Goal: Task Accomplishment & Management: Manage account settings

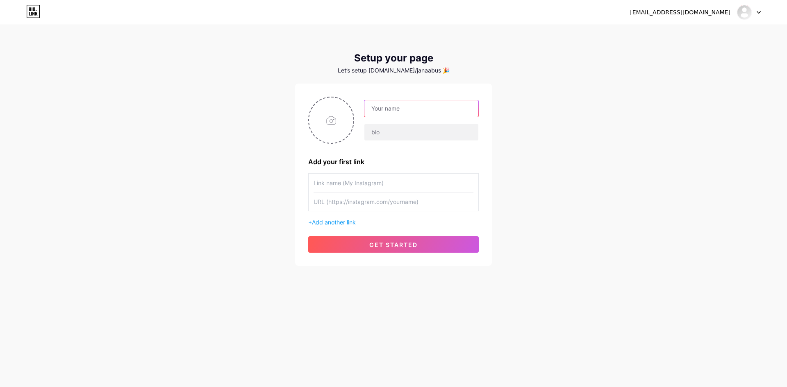
click at [408, 108] on input "text" at bounding box center [421, 108] width 114 height 16
click at [415, 112] on input "text" at bounding box center [421, 108] width 114 height 16
paste input "alqais"
type input "alqais"
click at [326, 121] on input "file" at bounding box center [331, 119] width 44 height 45
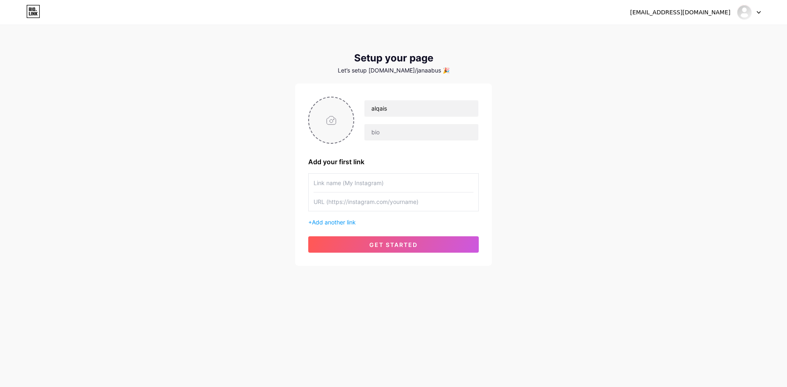
type input "C:\fakepath\شعار وردي و اسود لمتجر ملابس.png"
click at [422, 140] on input "text" at bounding box center [421, 132] width 114 height 16
drag, startPoint x: 397, startPoint y: 111, endPoint x: 370, endPoint y: 111, distance: 26.6
click at [371, 111] on input "alqais" at bounding box center [421, 108] width 114 height 16
click at [392, 109] on input "alqais" at bounding box center [421, 108] width 114 height 16
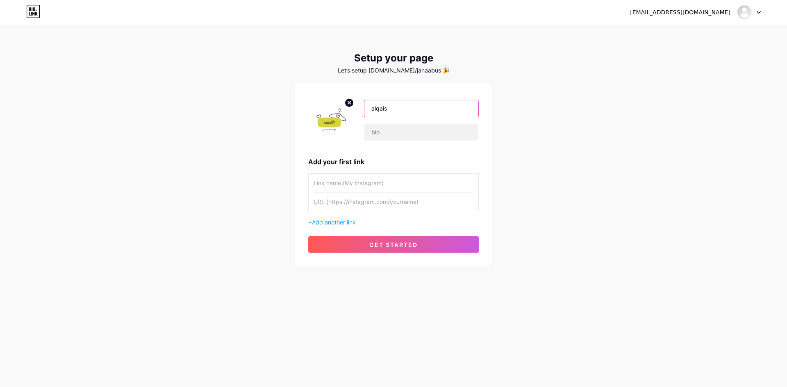
drag, startPoint x: 403, startPoint y: 109, endPoint x: 337, endPoint y: 109, distance: 66.4
click at [337, 109] on div "alqais" at bounding box center [393, 120] width 170 height 47
paste input "bio.link/"
type input "bio.link/alqais"
click at [415, 139] on input "text" at bounding box center [421, 132] width 114 height 16
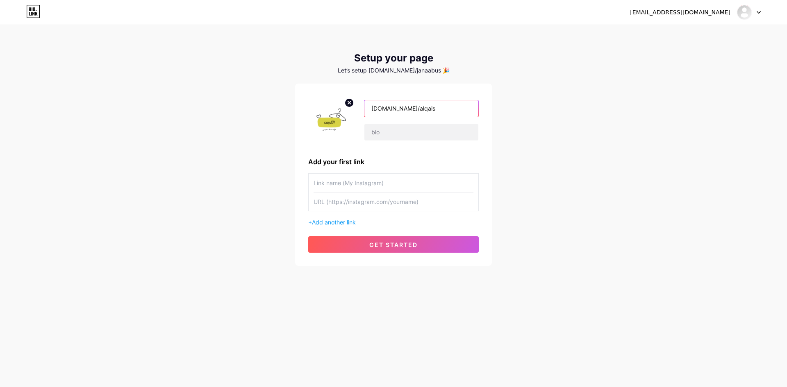
click at [419, 114] on input "bio.link/alqais" at bounding box center [421, 108] width 114 height 16
drag, startPoint x: 419, startPoint y: 110, endPoint x: 347, endPoint y: 111, distance: 72.1
click at [358, 111] on div "bio.link/alqais" at bounding box center [416, 120] width 125 height 41
click at [416, 133] on input "text" at bounding box center [421, 132] width 114 height 16
click at [340, 186] on input "text" at bounding box center [393, 183] width 160 height 18
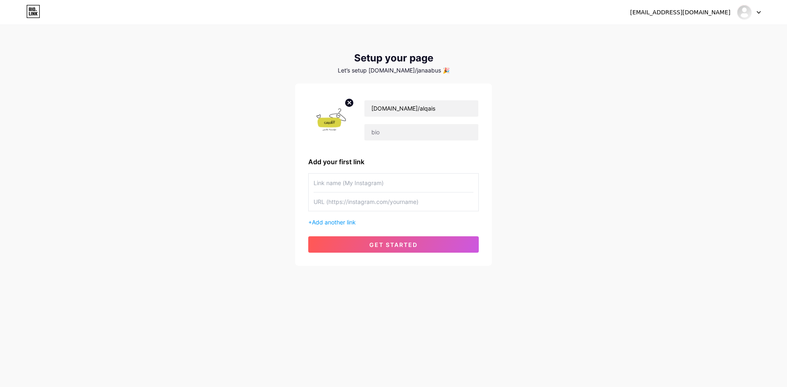
click at [338, 186] on input "text" at bounding box center [393, 183] width 160 height 18
type input "ة"
type input "my facebook"
click at [446, 207] on input "text" at bounding box center [393, 202] width 160 height 18
paste input "https://www.facebook.com/profile.php?id=61576731296952"
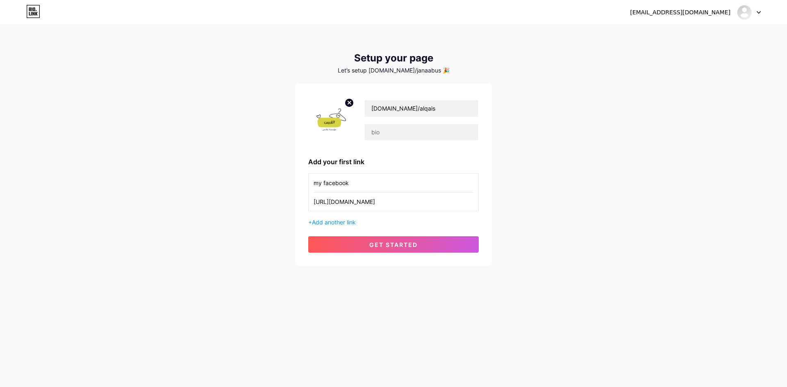
scroll to position [0, 3]
type input "https://www.facebook.com/profile.php?id=61576731296952"
click at [399, 133] on input "text" at bounding box center [421, 132] width 114 height 16
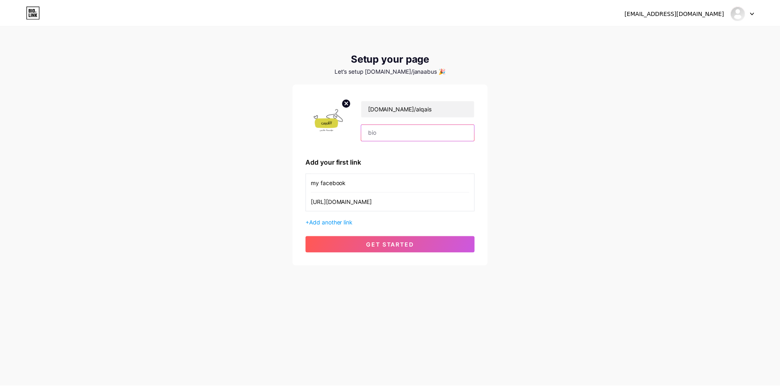
scroll to position [0, 0]
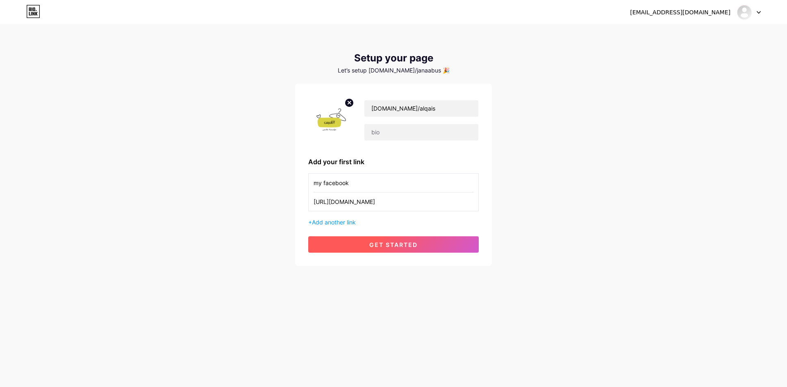
click at [406, 248] on span "get started" at bounding box center [393, 244] width 48 height 7
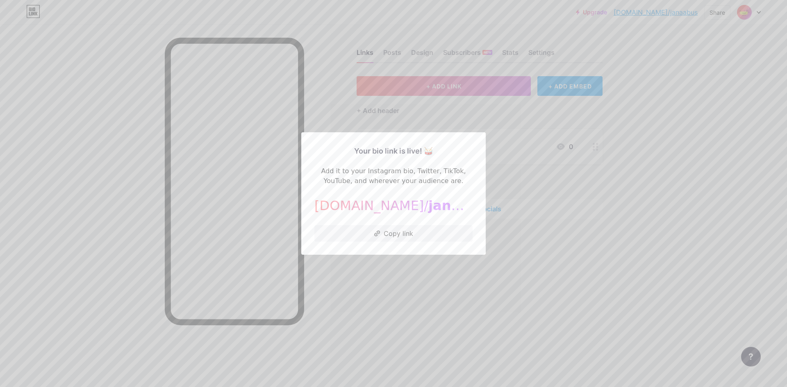
click at [531, 244] on div at bounding box center [393, 193] width 787 height 387
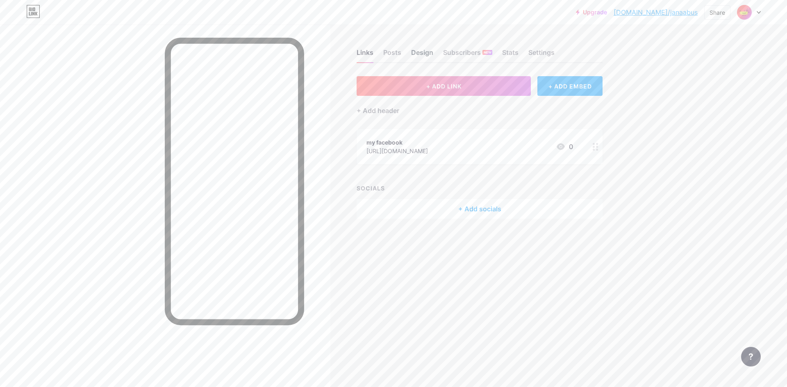
click at [426, 52] on div "Design" at bounding box center [422, 55] width 22 height 15
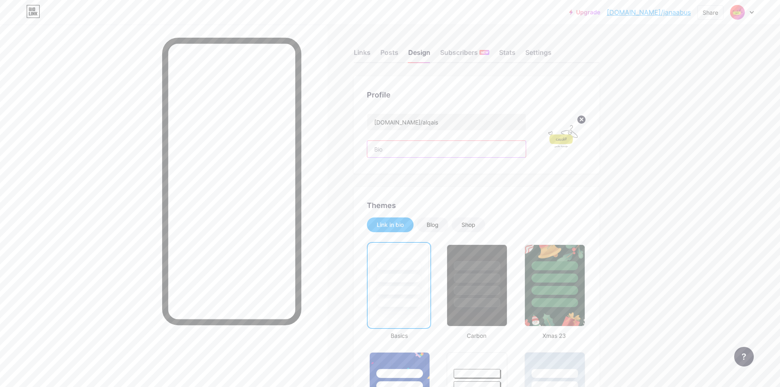
click at [404, 150] on input "text" at bounding box center [446, 149] width 159 height 16
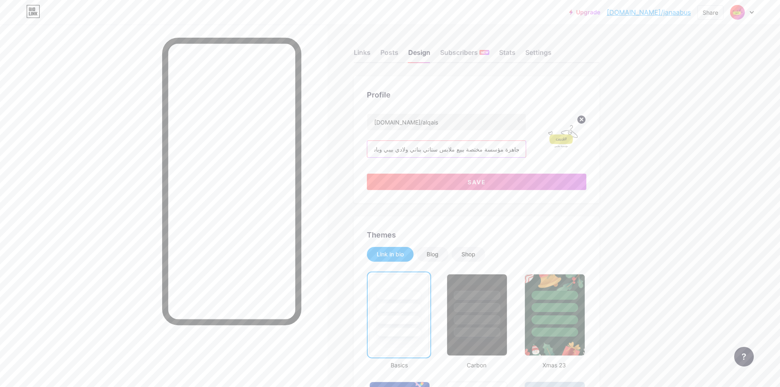
scroll to position [0, 5]
click at [491, 148] on input "القيس للملابس الجاهزة مؤسسة مختصة ببيع ملابس ستاتي بناتي ولادي بيبي وباس" at bounding box center [446, 149] width 159 height 16
drag, startPoint x: 389, startPoint y: 148, endPoint x: 375, endPoint y: 145, distance: 14.6
click at [375, 145] on input "القيس للملابس الجاهزة مؤسسة مختصة ببيع ملابس ستاتي بناتي ولادي بيبي وباس" at bounding box center [446, 149] width 159 height 16
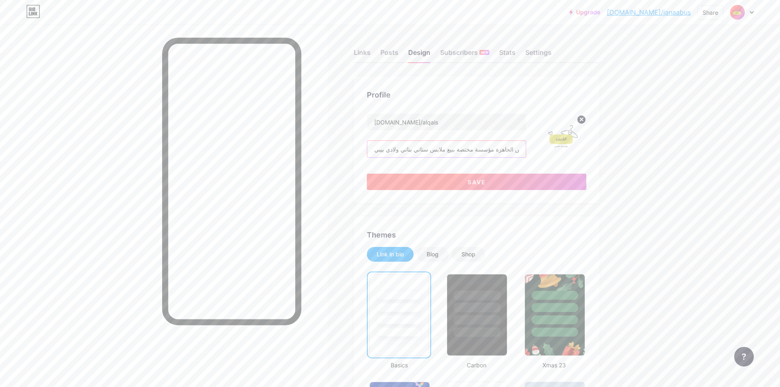
type input "القيس للملابس الجاهزة مؤسسة مختصة ببيع ملابس ستاتي بناتي ولادي بيبي"
click at [455, 185] on button "Save" at bounding box center [477, 182] width 220 height 16
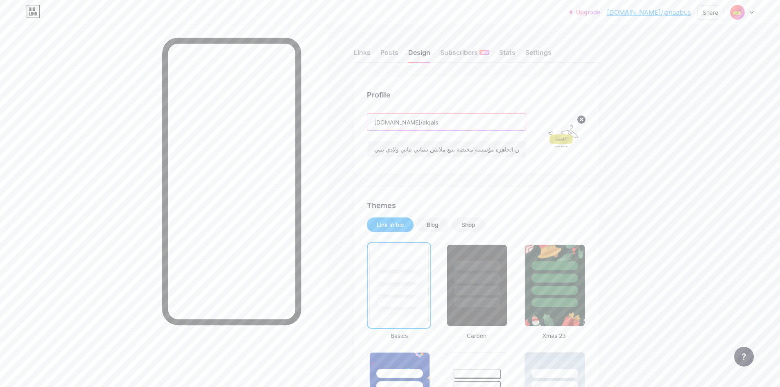
drag, startPoint x: 397, startPoint y: 120, endPoint x: 356, endPoint y: 125, distance: 40.8
click at [357, 125] on div "Profile bio.link/alqais القيس للملابس الجاهزة مؤسسة مختصة ببيع ملابس ستاتي بنات…" at bounding box center [477, 124] width 246 height 97
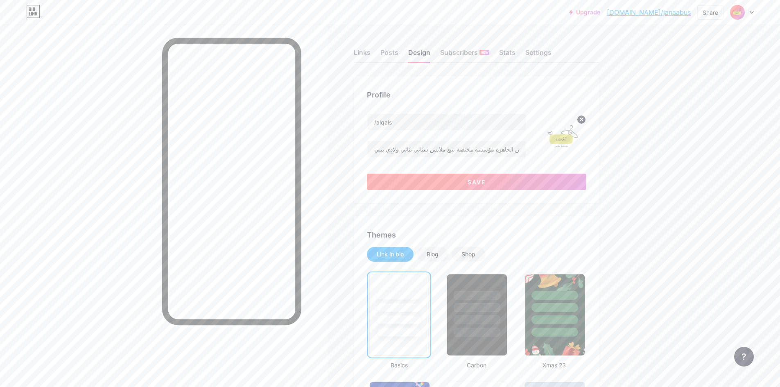
click at [435, 183] on button "Save" at bounding box center [477, 182] width 220 height 16
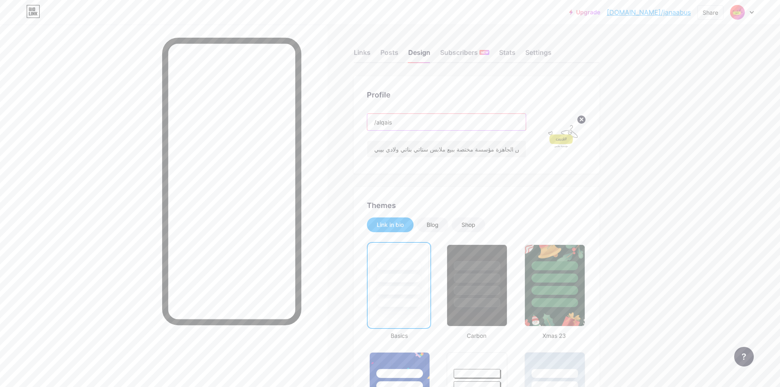
drag, startPoint x: 379, startPoint y: 125, endPoint x: 375, endPoint y: 124, distance: 4.1
click at [375, 124] on input "/alqais" at bounding box center [446, 122] width 159 height 16
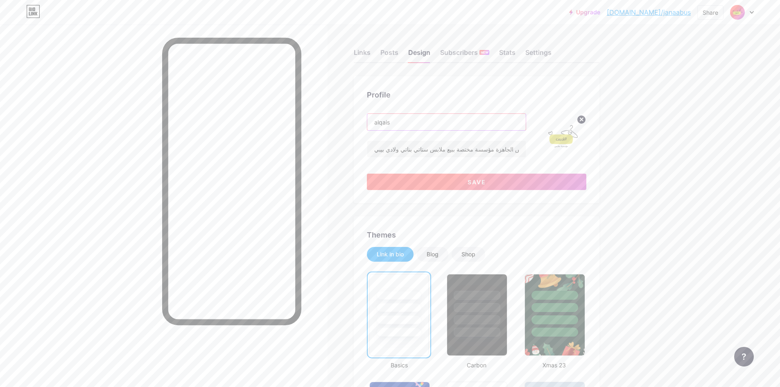
type input "alqais"
click at [424, 181] on button "Save" at bounding box center [477, 182] width 220 height 16
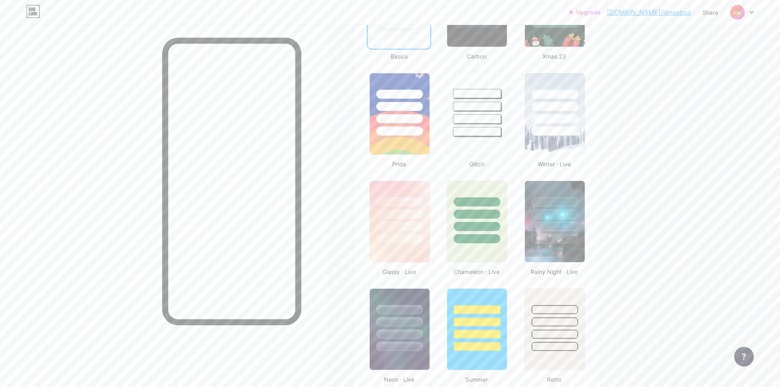
scroll to position [287, 0]
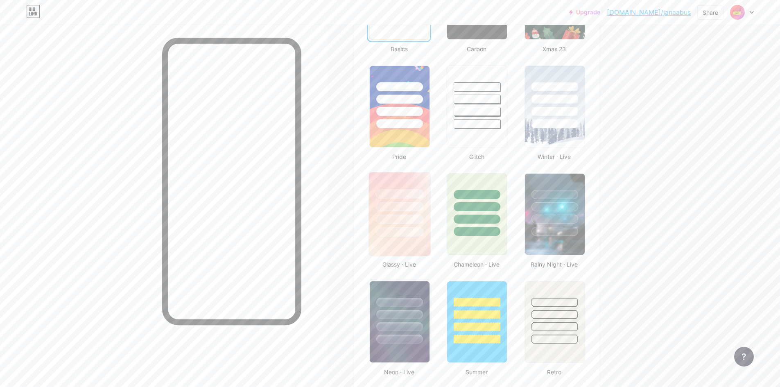
click at [409, 212] on div at bounding box center [399, 204] width 61 height 64
click at [401, 118] on div at bounding box center [399, 97] width 61 height 64
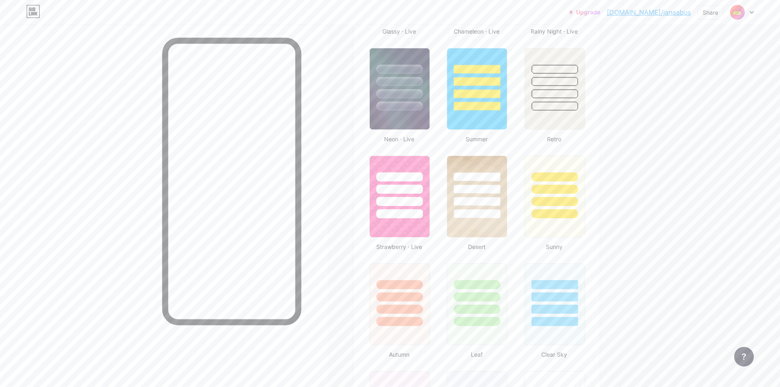
scroll to position [513, 0]
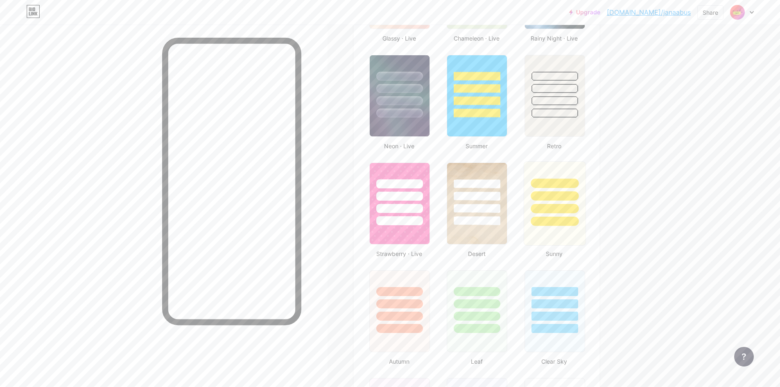
click at [544, 204] on div at bounding box center [554, 194] width 61 height 64
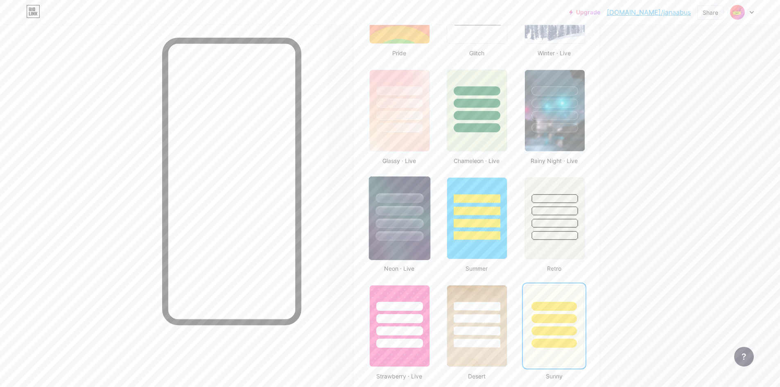
scroll to position [390, 0]
click at [402, 207] on div at bounding box center [400, 210] width 48 height 9
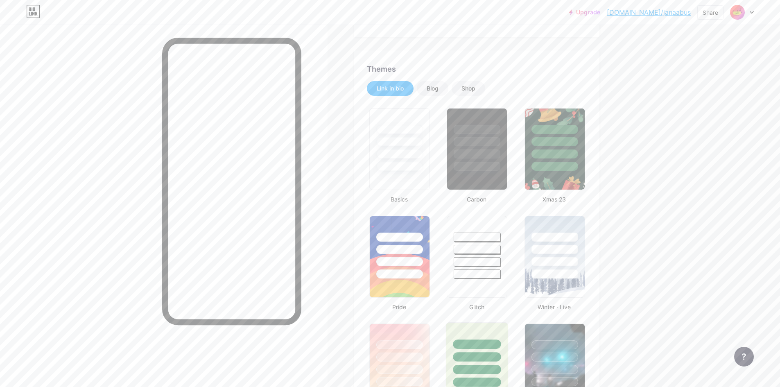
scroll to position [103, 0]
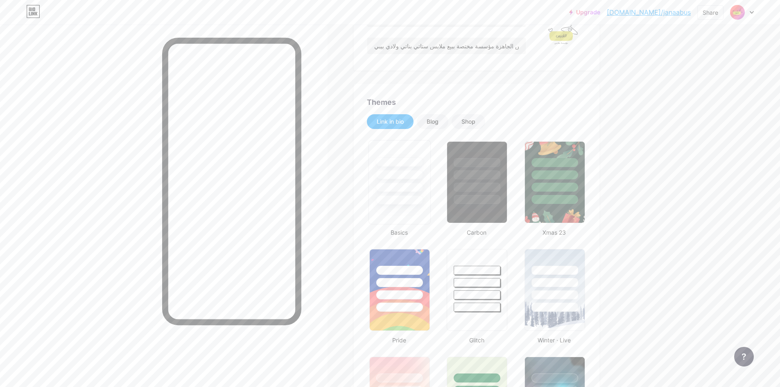
click at [397, 186] on div at bounding box center [400, 187] width 48 height 9
click at [544, 175] on div at bounding box center [555, 174] width 48 height 9
click at [501, 173] on div at bounding box center [477, 174] width 48 height 9
click at [476, 120] on div "Shop" at bounding box center [469, 122] width 14 height 8
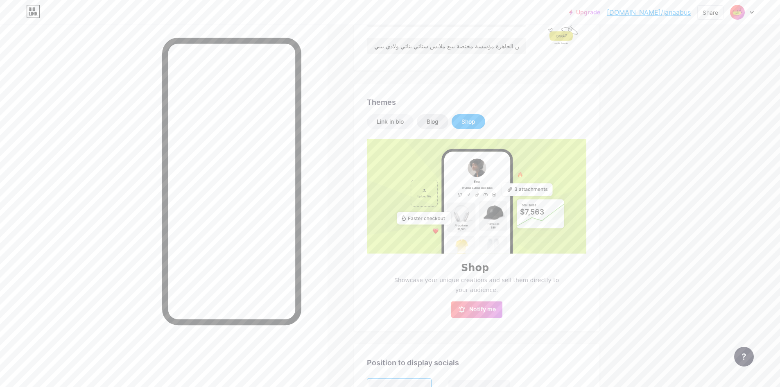
click at [444, 117] on div "Blog" at bounding box center [433, 121] width 32 height 15
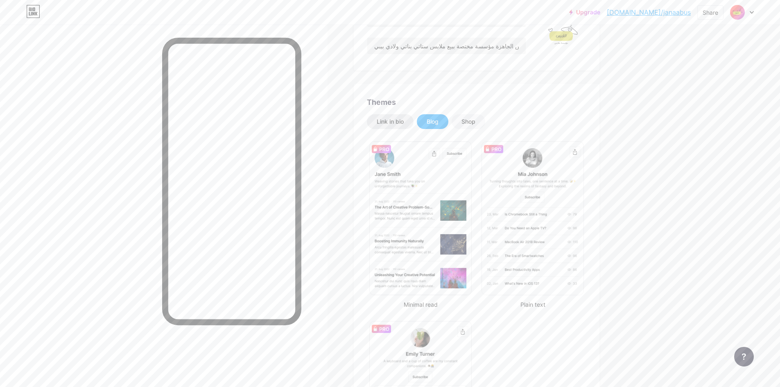
click at [401, 117] on div "Link in bio" at bounding box center [390, 121] width 47 height 15
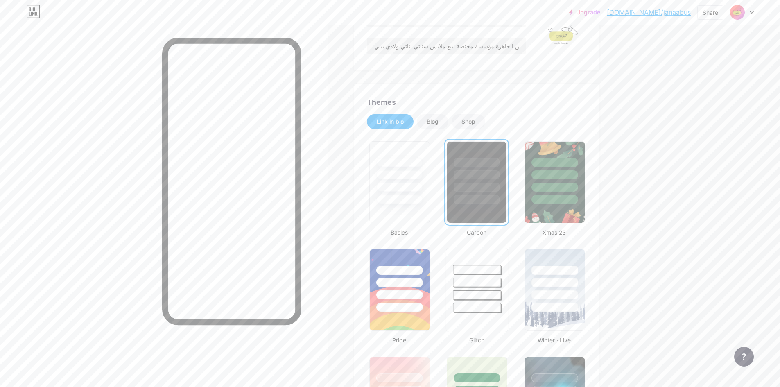
click at [462, 275] on div at bounding box center [477, 280] width 61 height 64
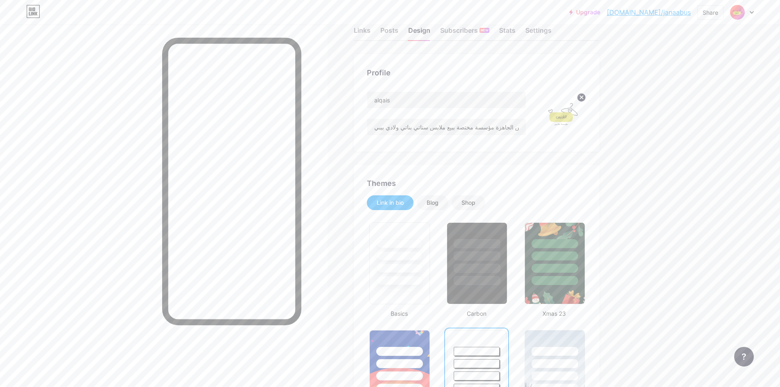
scroll to position [21, 0]
click at [410, 101] on input "alqais" at bounding box center [446, 101] width 159 height 16
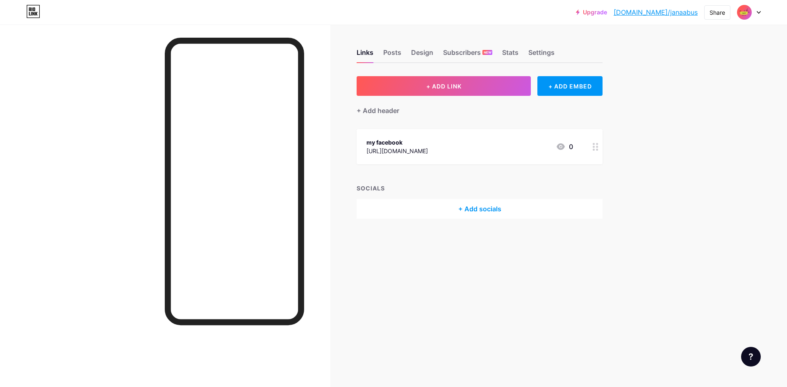
click at [479, 209] on div "+ Add socials" at bounding box center [479, 209] width 246 height 20
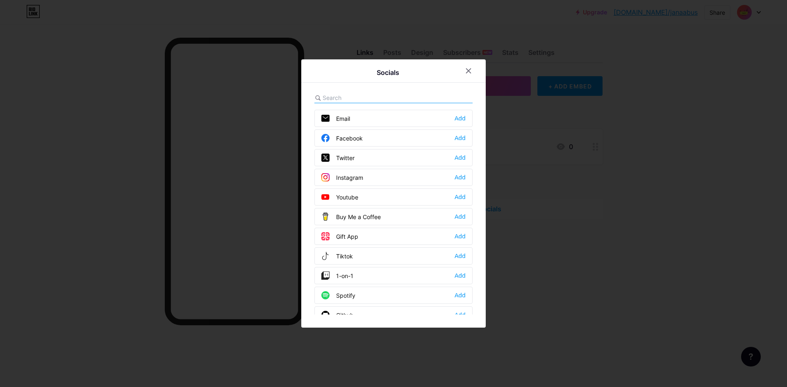
click at [422, 139] on div "Facebook Add" at bounding box center [393, 137] width 158 height 17
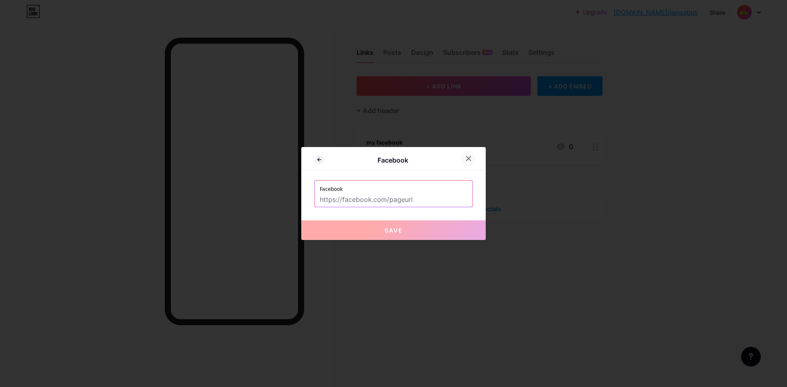
click at [466, 155] on icon at bounding box center [468, 158] width 7 height 7
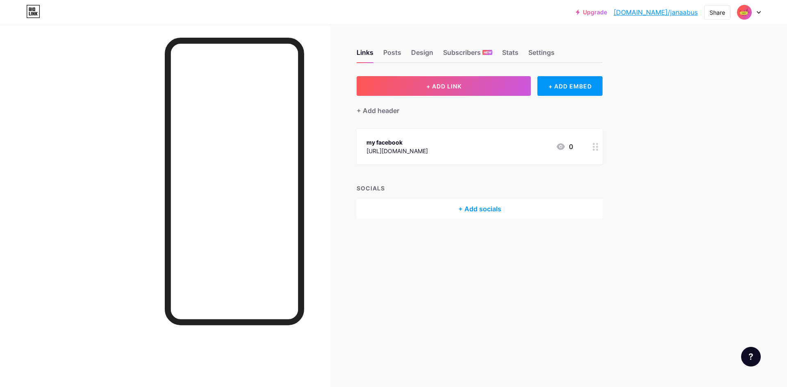
click at [561, 147] on icon at bounding box center [560, 146] width 8 height 7
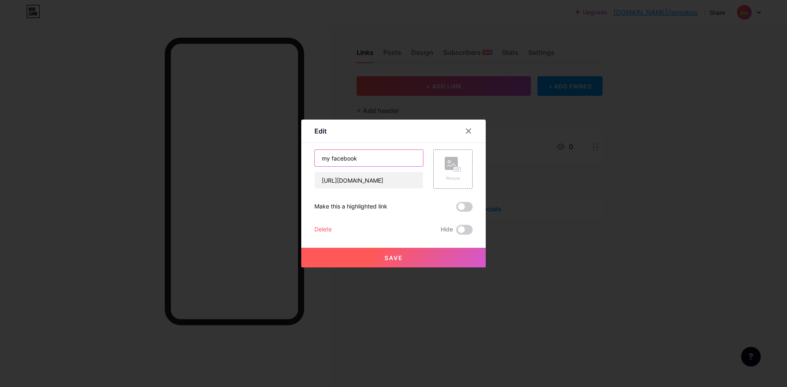
drag, startPoint x: 385, startPoint y: 157, endPoint x: 227, endPoint y: 168, distance: 158.5
click at [226, 166] on div "Edit Content YouTube Play YouTube video without leaving your page. ADD Vimeo Pl…" at bounding box center [393, 193] width 787 height 387
paste input "📘 صفحتنا على فيسبوك"
type input "📘 صفحتنا على فيسبوك"
click at [456, 206] on span at bounding box center [464, 207] width 16 height 10
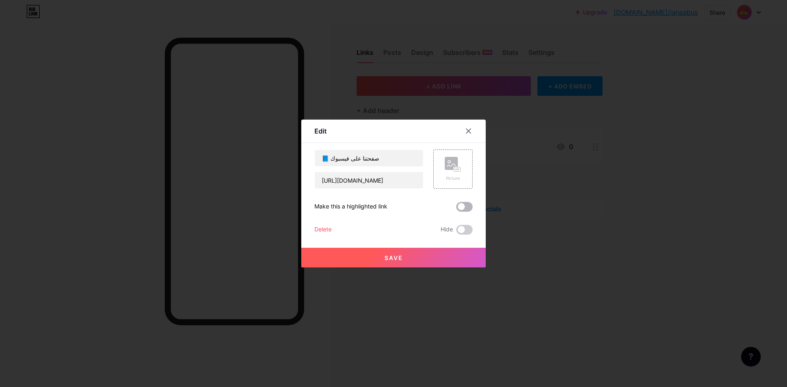
click at [456, 209] on input "checkbox" at bounding box center [456, 209] width 0 height 0
click at [456, 206] on span at bounding box center [464, 207] width 16 height 10
click at [456, 209] on input "checkbox" at bounding box center [456, 209] width 0 height 0
click at [444, 173] on div "Picture" at bounding box center [452, 169] width 16 height 25
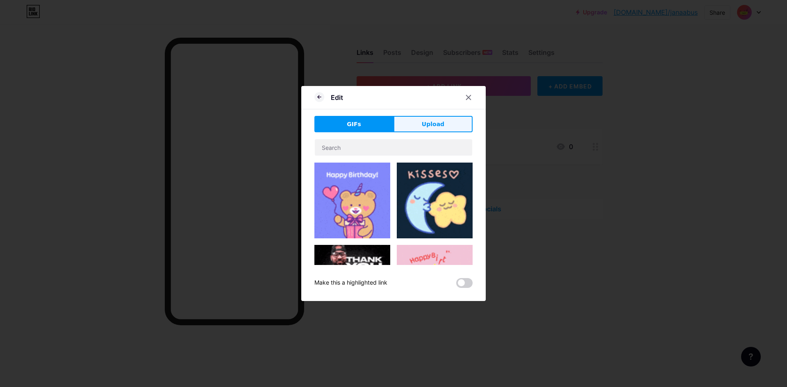
click at [413, 126] on button "Upload" at bounding box center [432, 124] width 79 height 16
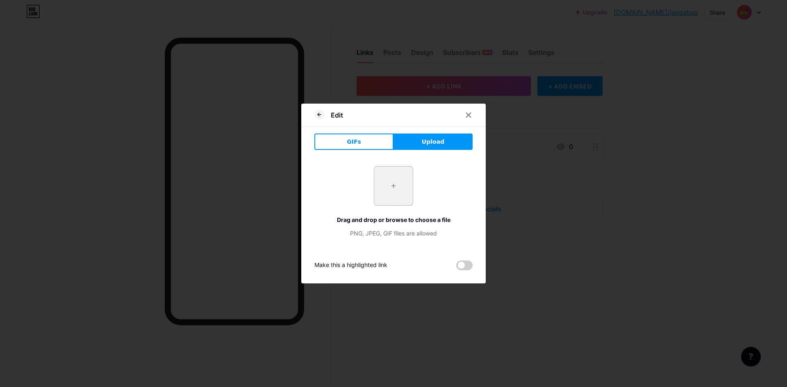
click at [383, 182] on input "file" at bounding box center [393, 186] width 39 height 39
type input "C:\fakepath\شعار وردي و اسود لمتجر ملابس.png"
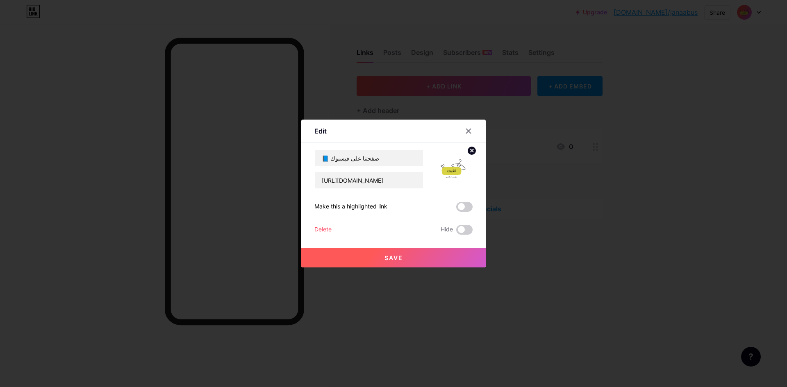
click at [375, 253] on button "Save" at bounding box center [393, 258] width 184 height 20
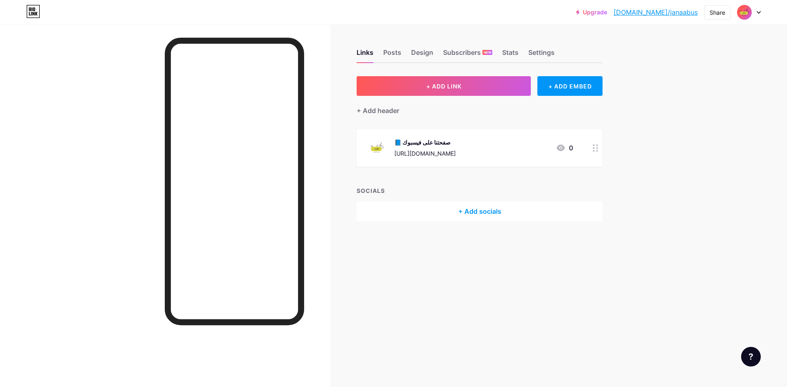
click at [760, 11] on icon at bounding box center [758, 12] width 3 height 2
click at [708, 92] on link "Account settings" at bounding box center [709, 93] width 102 height 22
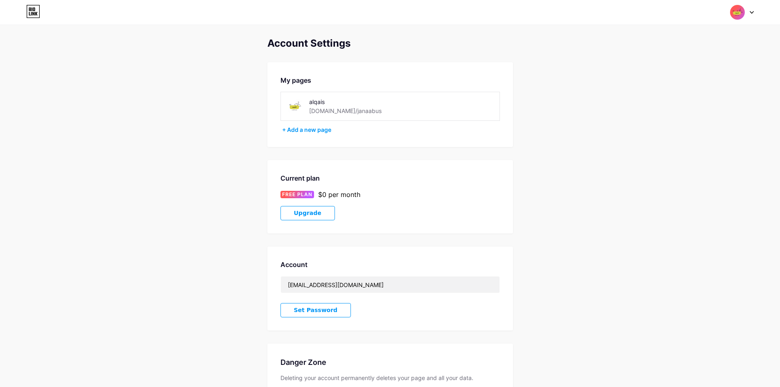
click at [361, 113] on div "alqais bio.link/janaabus" at bounding box center [353, 106] width 88 height 18
drag, startPoint x: 360, startPoint y: 111, endPoint x: 356, endPoint y: 110, distance: 4.5
click at [356, 110] on div "alqais bio.link/janaabus" at bounding box center [353, 106] width 88 height 18
click at [351, 109] on div "bio.link/janaabus" at bounding box center [345, 111] width 73 height 9
click at [354, 109] on div "bio.link/janaabus" at bounding box center [345, 111] width 73 height 9
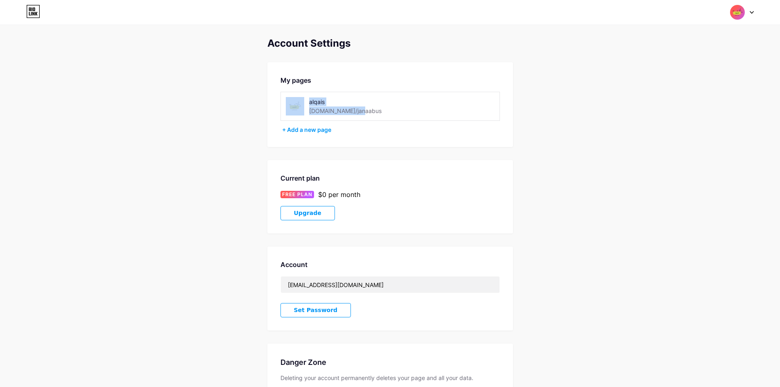
drag, startPoint x: 355, startPoint y: 109, endPoint x: 297, endPoint y: 109, distance: 58.2
click at [297, 109] on div "alqais bio.link/janaabus" at bounding box center [355, 106] width 139 height 18
click at [377, 113] on div "alqais bio.link/janaabus" at bounding box center [355, 106] width 139 height 18
click at [34, 13] on icon at bounding box center [33, 11] width 14 height 13
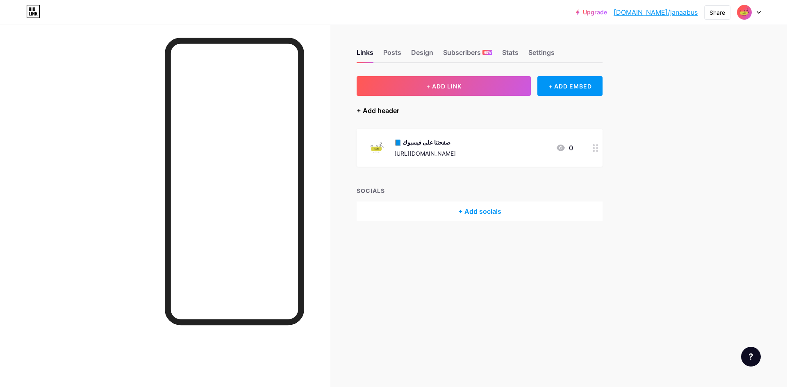
click at [373, 111] on div "+ Add header" at bounding box center [377, 111] width 43 height 10
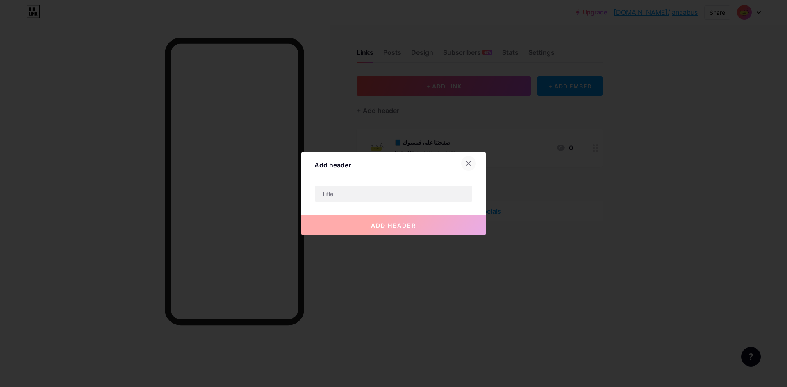
click at [469, 159] on div at bounding box center [468, 163] width 15 height 15
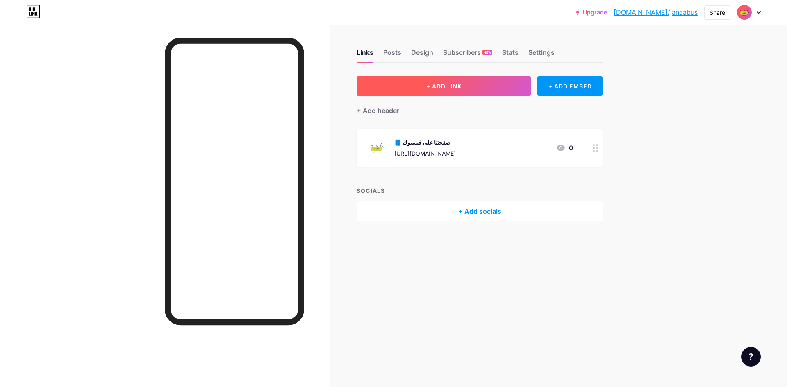
click at [438, 84] on span "+ ADD LINK" at bounding box center [443, 86] width 35 height 7
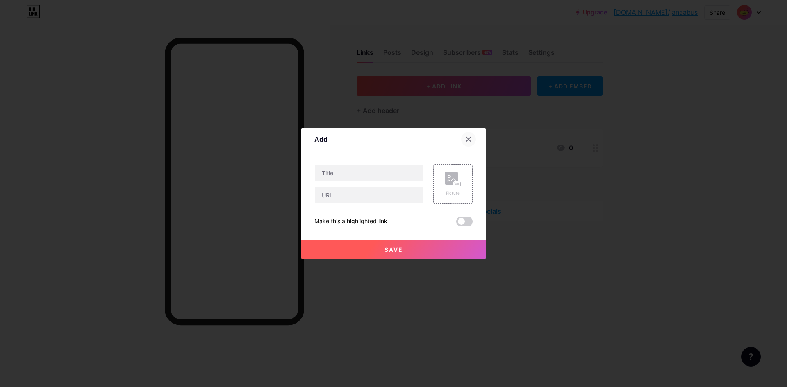
click at [467, 135] on div at bounding box center [468, 139] width 15 height 15
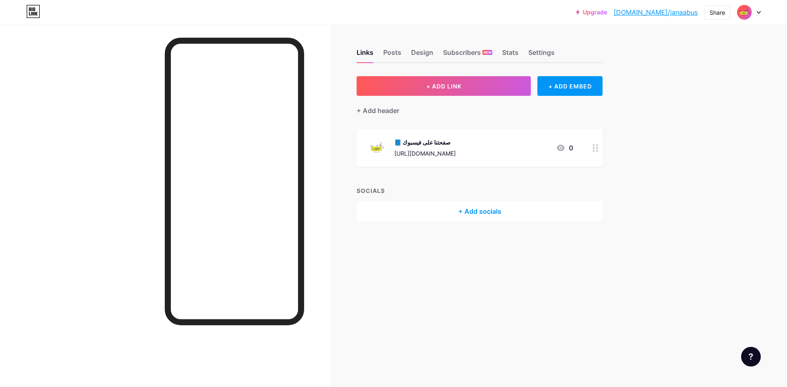
click at [649, 13] on link "bio.link/janaabus" at bounding box center [655, 12] width 84 height 10
click at [544, 56] on div "Settings" at bounding box center [541, 55] width 26 height 15
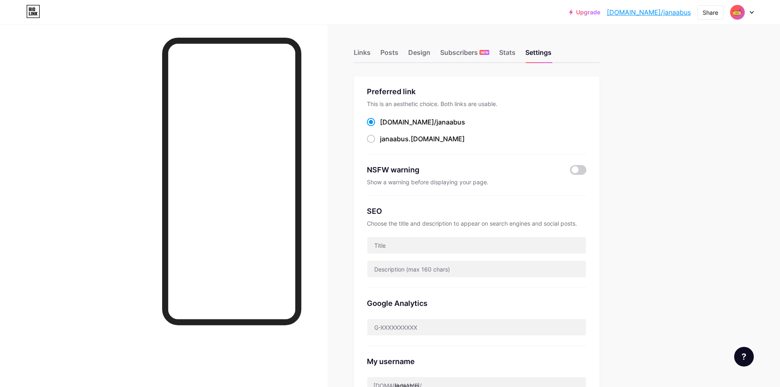
click at [437, 122] on span "janaabus" at bounding box center [451, 122] width 29 height 8
click at [385, 127] on input "bio.link/ janaabus" at bounding box center [382, 129] width 5 height 5
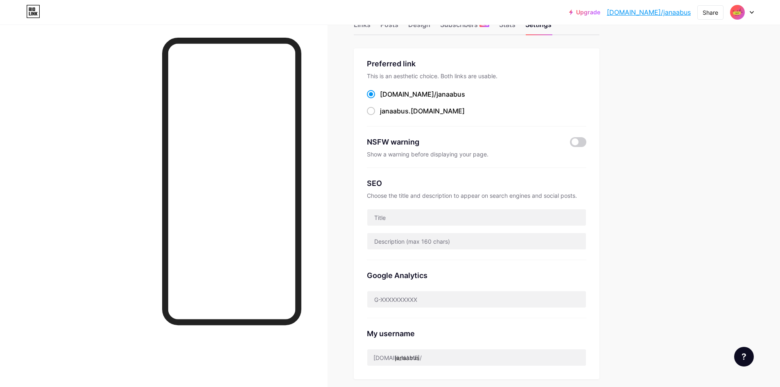
scroll to position [82, 0]
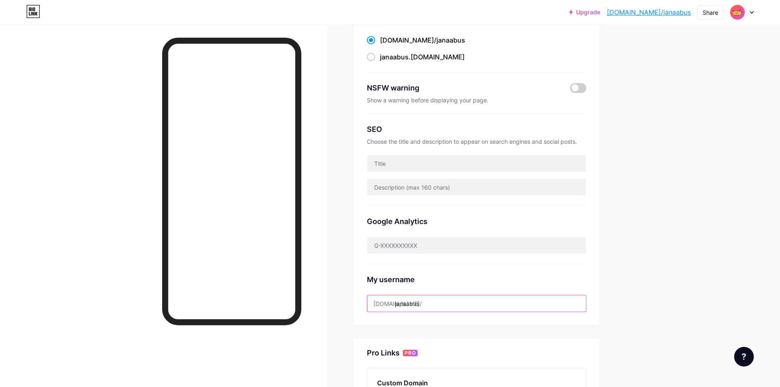
drag, startPoint x: 430, startPoint y: 302, endPoint x: 394, endPoint y: 308, distance: 35.8
click at [394, 308] on input "janaabus" at bounding box center [476, 303] width 219 height 16
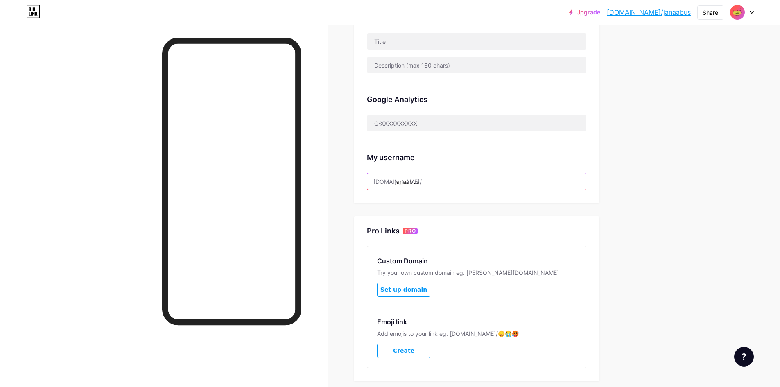
scroll to position [205, 0]
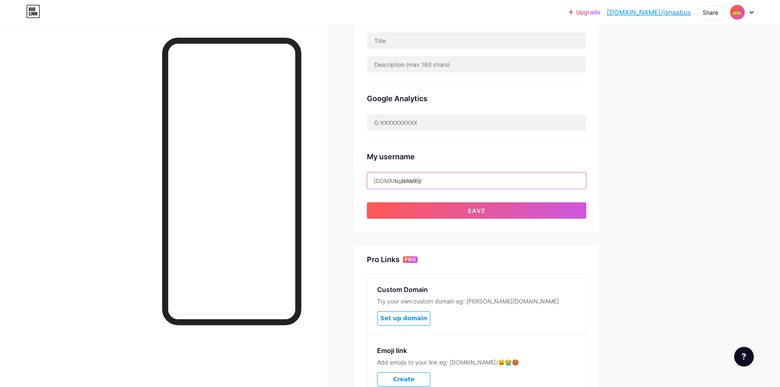
type input "ش"
type input "alqais"
click at [483, 208] on span "Save" at bounding box center [477, 210] width 18 height 7
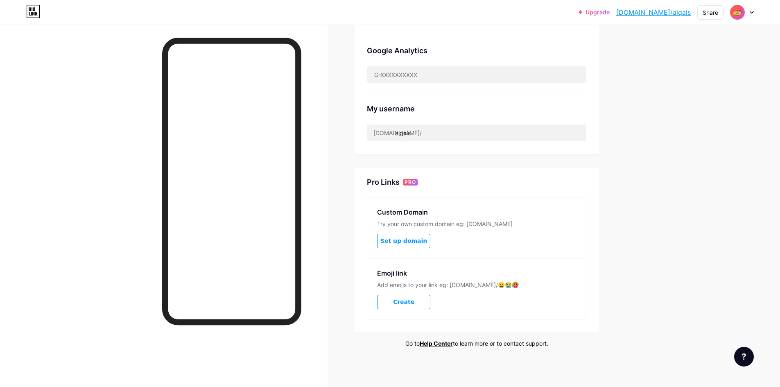
scroll to position [254, 0]
click at [397, 131] on div "[DOMAIN_NAME]/" at bounding box center [398, 132] width 48 height 9
click at [407, 131] on input "alqais" at bounding box center [476, 132] width 219 height 16
click at [397, 129] on div "[DOMAIN_NAME]/" at bounding box center [398, 132] width 48 height 9
drag, startPoint x: 397, startPoint y: 130, endPoint x: 354, endPoint y: 130, distance: 43.4
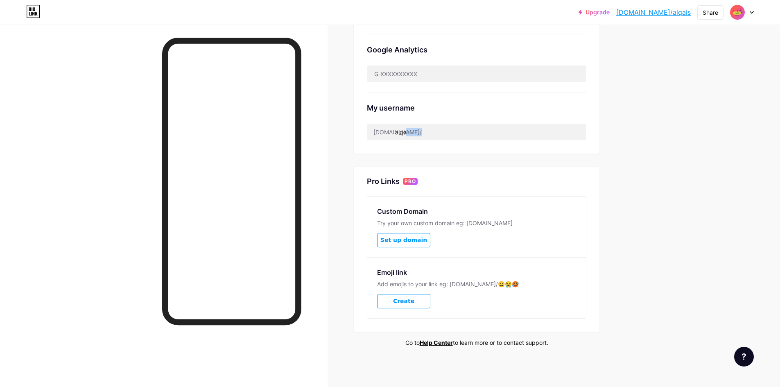
click at [354, 130] on div "Links Posts Design Subscribers NEW Stats Settings Preferred link This is an aes…" at bounding box center [317, 79] width 634 height 617
drag, startPoint x: 398, startPoint y: 127, endPoint x: 375, endPoint y: 127, distance: 22.9
click at [375, 127] on input "alqais" at bounding box center [476, 132] width 219 height 16
drag, startPoint x: 396, startPoint y: 129, endPoint x: 376, endPoint y: 129, distance: 19.7
click at [376, 129] on div "bio.link/" at bounding box center [398, 132] width 48 height 9
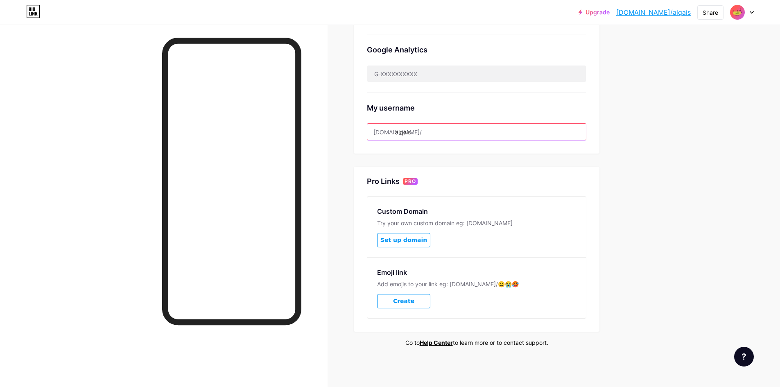
click at [432, 133] on input "alqais" at bounding box center [476, 132] width 219 height 16
click at [397, 129] on div "bio.link/" at bounding box center [398, 132] width 48 height 9
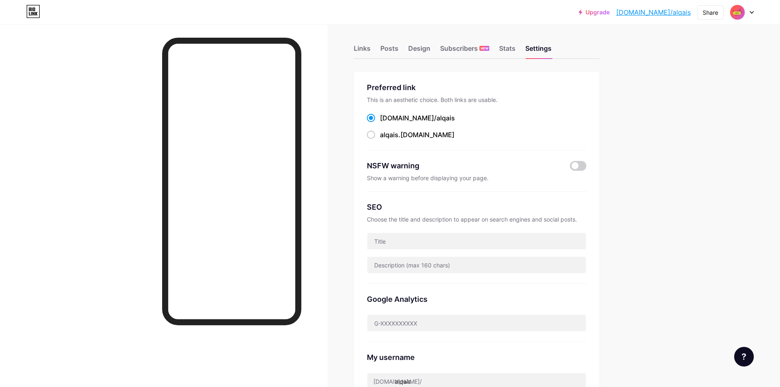
scroll to position [0, 0]
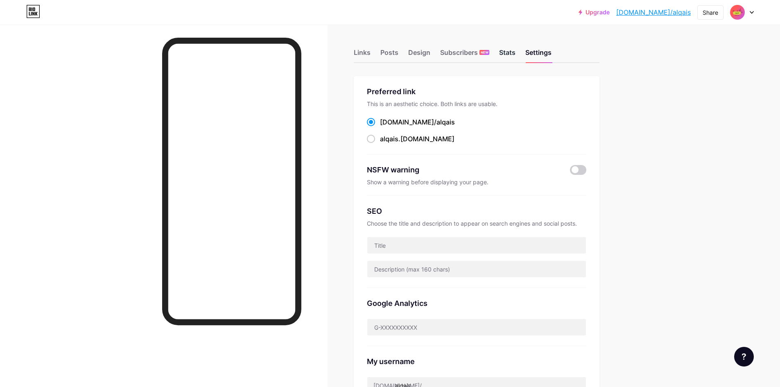
click at [503, 52] on div "Stats" at bounding box center [507, 55] width 16 height 15
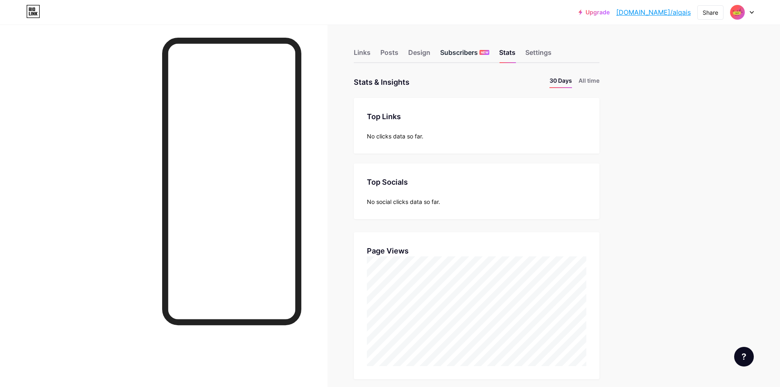
click at [451, 56] on div "Subscribers NEW" at bounding box center [464, 55] width 49 height 15
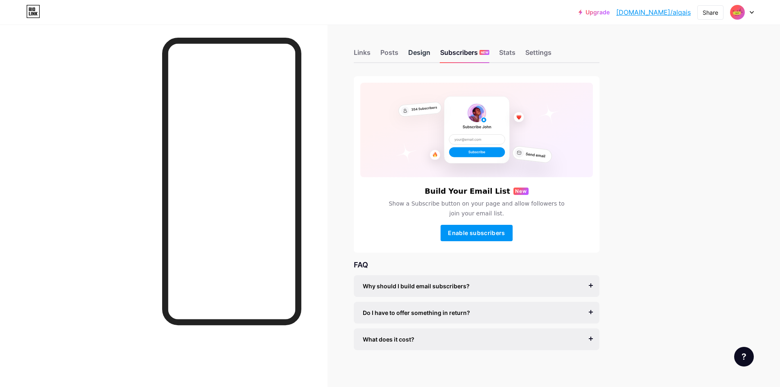
click at [415, 55] on div "Design" at bounding box center [419, 55] width 22 height 15
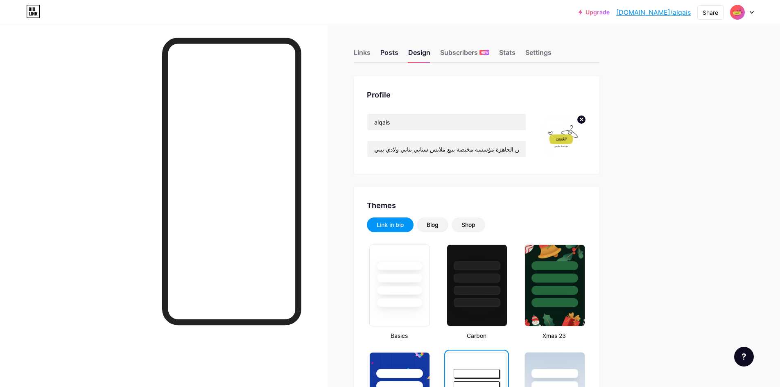
click at [398, 48] on div "Posts" at bounding box center [390, 55] width 18 height 15
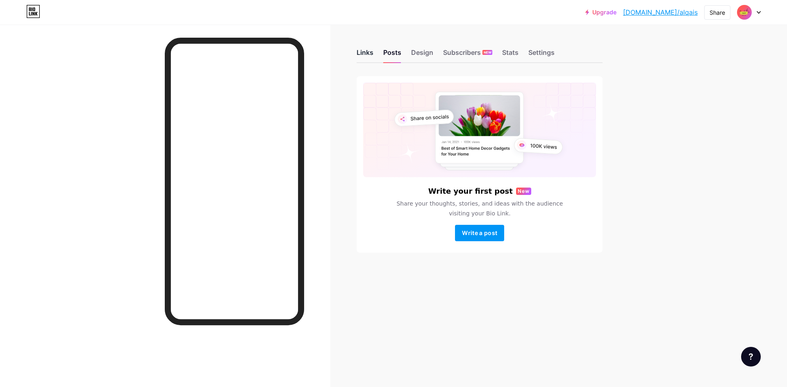
click at [365, 54] on div "Links" at bounding box center [364, 55] width 17 height 15
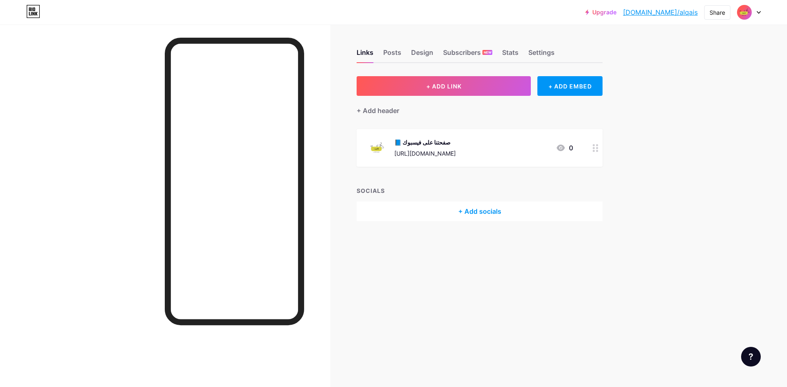
click at [469, 212] on div "+ Add socials" at bounding box center [479, 212] width 246 height 20
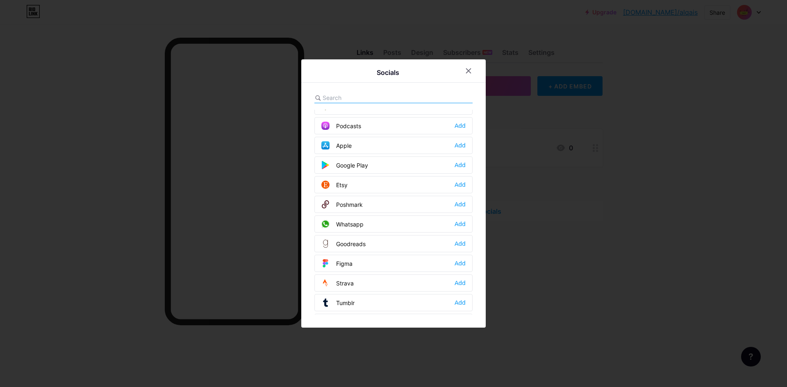
scroll to position [614, 0]
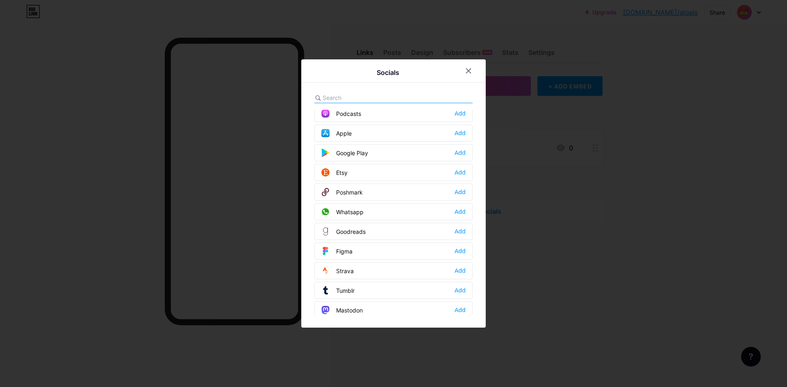
click at [363, 214] on div "Whatsapp Add" at bounding box center [393, 211] width 158 height 17
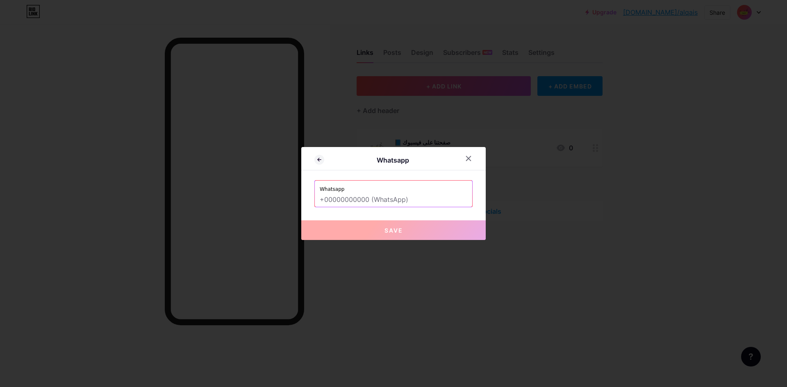
click at [353, 188] on label "Whatsapp" at bounding box center [393, 187] width 147 height 12
click at [357, 193] on input "text" at bounding box center [393, 200] width 147 height 14
drag, startPoint x: 347, startPoint y: 188, endPoint x: 315, endPoint y: 188, distance: 32.0
click at [315, 188] on div "Whatsapp" at bounding box center [393, 194] width 157 height 26
click at [365, 200] on input "text" at bounding box center [393, 200] width 147 height 14
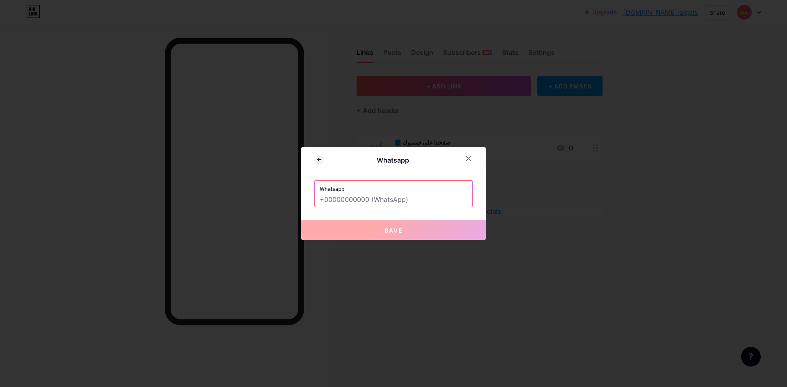
paste input "📲 تواصل واتس آب الآن https://wa.me/972569129940"
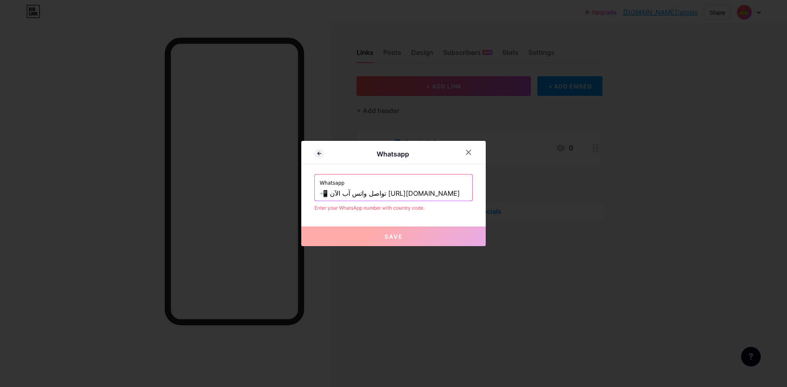
click at [370, 192] on input "📲 تواصل واتس آب الآن https://wa.me/972569129940" at bounding box center [393, 194] width 147 height 14
drag, startPoint x: 370, startPoint y: 193, endPoint x: 304, endPoint y: 195, distance: 66.4
click at [304, 195] on div "Whatsapp Whatsapp 📲 تواصل واتس آب الآن https://wa.me/972569129940 Enter your Wh…" at bounding box center [393, 193] width 184 height 105
drag, startPoint x: 363, startPoint y: 195, endPoint x: 284, endPoint y: 196, distance: 79.1
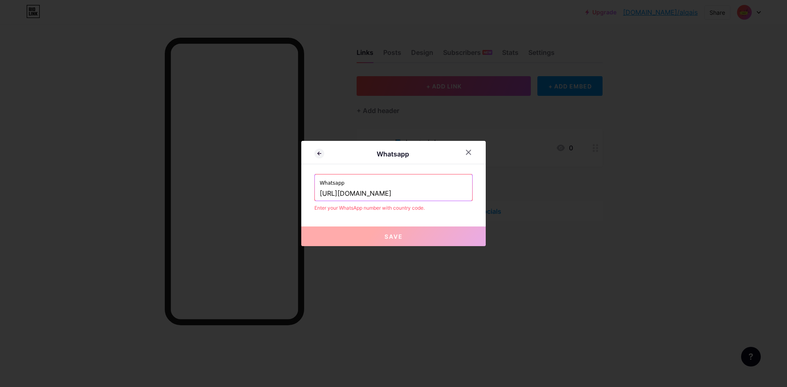
click at [284, 196] on div "Whatsapp Whatsapp https://wa.me/972569129940 Enter your WhatsApp number with co…" at bounding box center [393, 193] width 787 height 387
type input "972569129940"
drag, startPoint x: 365, startPoint y: 192, endPoint x: 311, endPoint y: 194, distance: 53.7
click at [315, 194] on div "Whatsapp 972569129940" at bounding box center [393, 188] width 157 height 26
click at [392, 198] on input "text" at bounding box center [393, 194] width 147 height 14
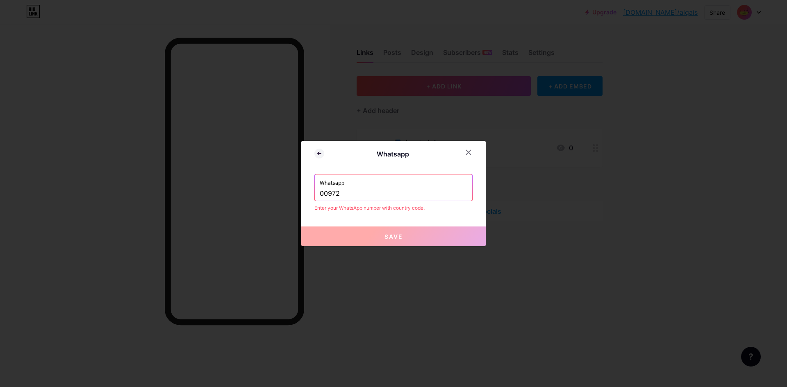
type input "00972"
click at [469, 150] on div at bounding box center [468, 152] width 15 height 15
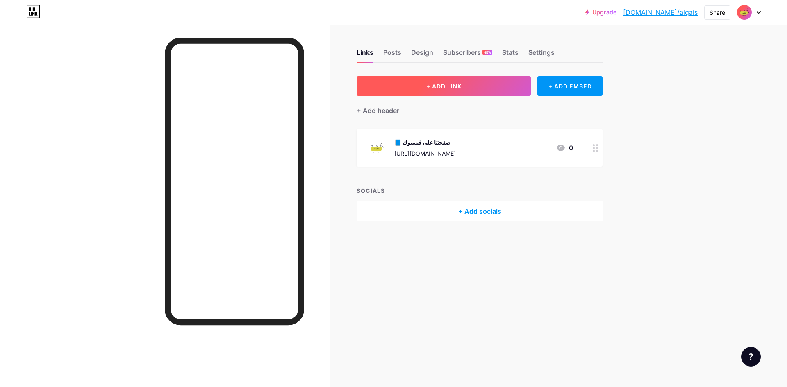
click at [493, 86] on button "+ ADD LINK" at bounding box center [443, 86] width 174 height 20
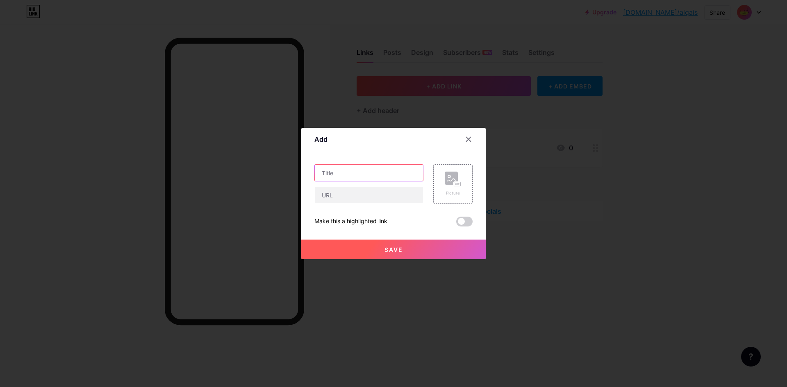
click at [377, 171] on input "text" at bounding box center [369, 173] width 108 height 16
click at [372, 197] on input "text" at bounding box center [369, 195] width 108 height 16
paste input "📲 تواصل واتس آب الآن https://wa.me/972569129940"
drag, startPoint x: 329, startPoint y: 193, endPoint x: 281, endPoint y: 204, distance: 49.4
click at [281, 204] on div "Add Content YouTube Play YouTube video without leaving your page. ADD Vimeo Pla…" at bounding box center [393, 193] width 787 height 387
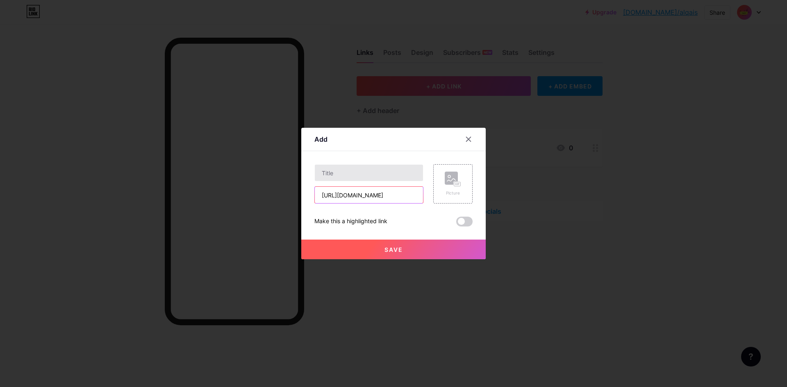
type input "https://wa.me/972569129940"
click at [336, 178] on input "text" at bounding box center [369, 173] width 108 height 16
paste input "📲 تواصل واتس آب الآن"
type input "📲 تواصل واتس آب الآن"
click at [445, 187] on div "Picture" at bounding box center [452, 184] width 16 height 25
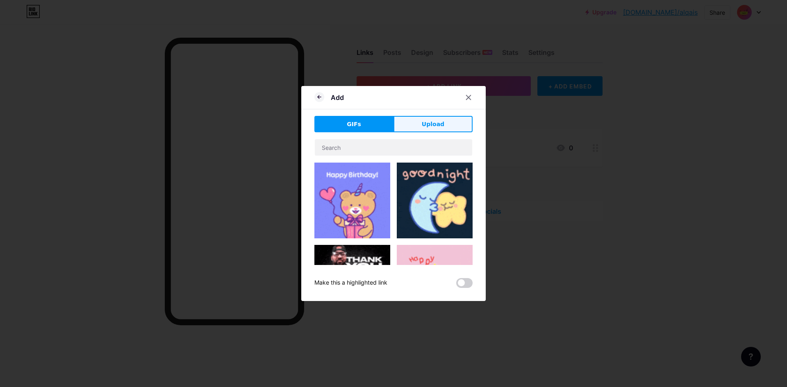
click at [434, 127] on span "Upload" at bounding box center [433, 124] width 23 height 9
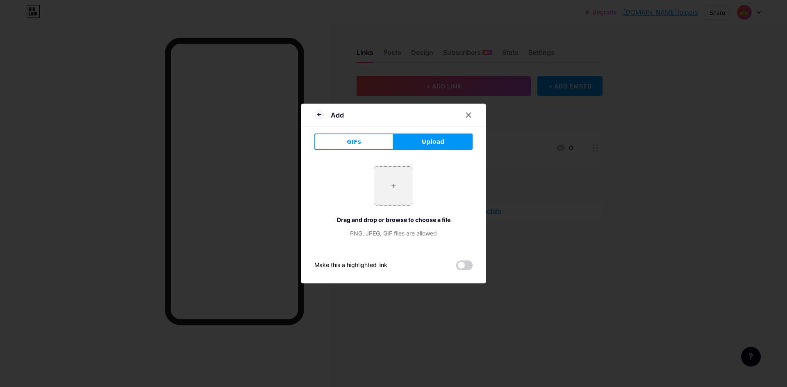
click at [383, 177] on input "file" at bounding box center [393, 186] width 39 height 39
type input "C:\fakepath\شعار وردي و اسود لمتجر ملابس.png"
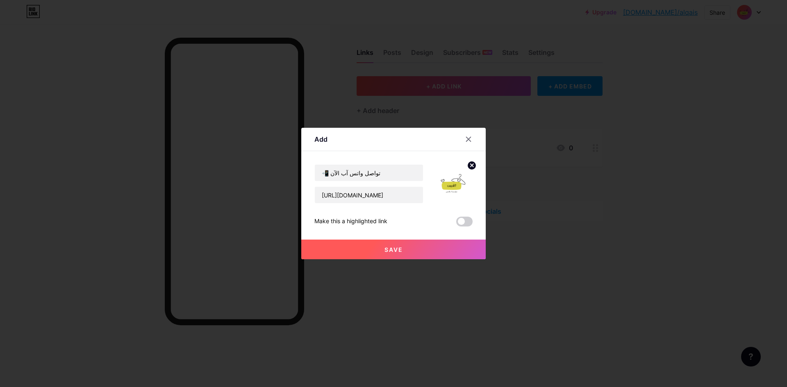
click at [429, 250] on button "Save" at bounding box center [393, 250] width 184 height 20
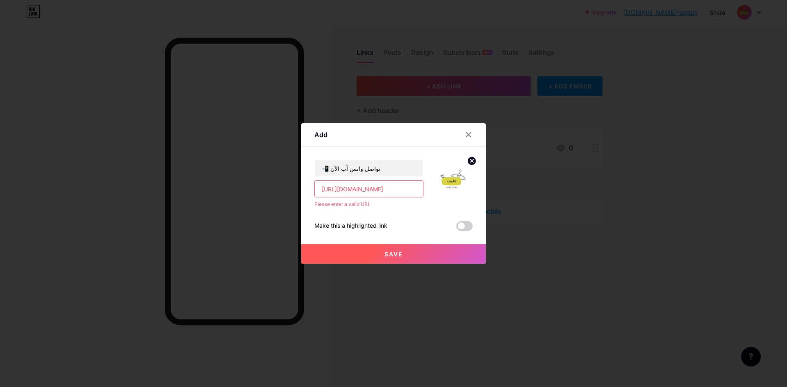
click at [405, 192] on input "https://wa.me/972569129940" at bounding box center [369, 189] width 108 height 16
click at [319, 189] on input "https://wa.me/972569129940" at bounding box center [369, 189] width 108 height 16
click at [344, 193] on input "https://wa.me/972569129940" at bounding box center [369, 189] width 108 height 16
click at [320, 188] on input "https://wa.me/972569129940" at bounding box center [369, 189] width 108 height 16
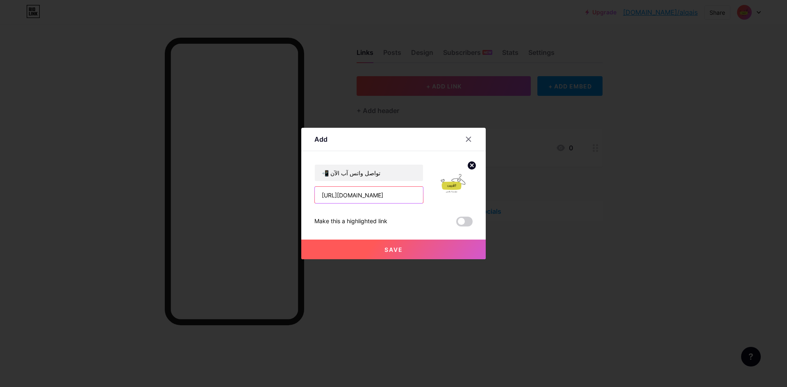
type input "https://wa.me/972569129940"
click at [387, 246] on span "Save" at bounding box center [393, 249] width 18 height 7
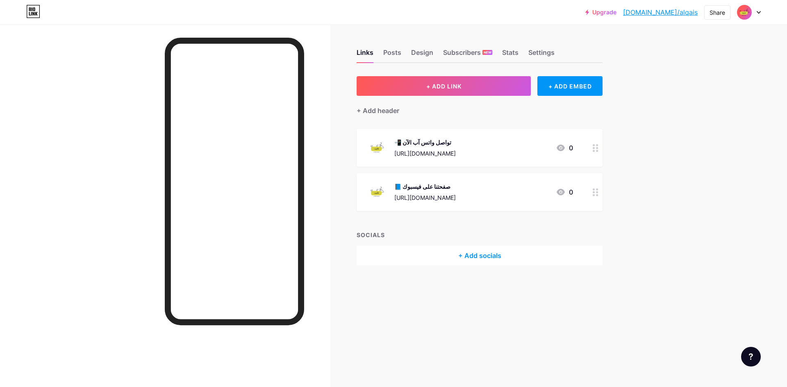
click at [369, 145] on img at bounding box center [376, 147] width 21 height 21
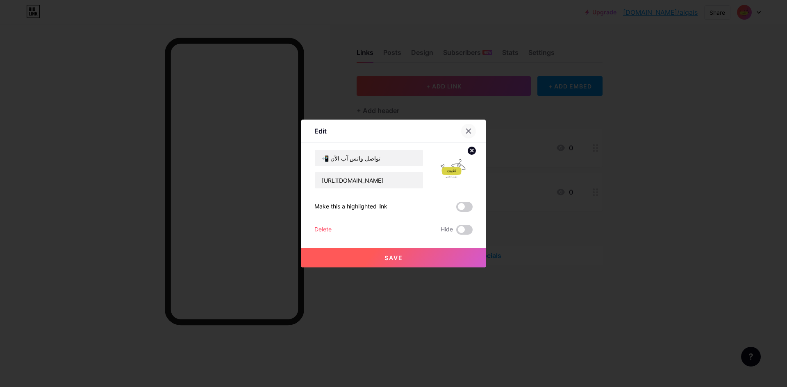
click at [466, 131] on icon at bounding box center [468, 131] width 7 height 7
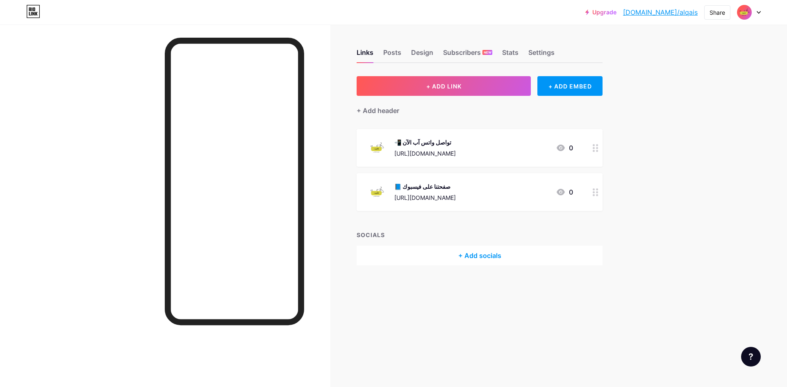
click at [466, 255] on div "+ Add socials" at bounding box center [479, 256] width 246 height 20
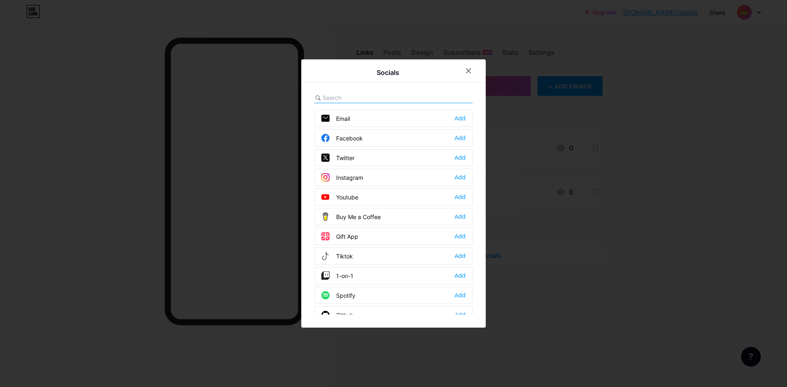
click at [354, 176] on div "Instagram" at bounding box center [342, 177] width 42 height 8
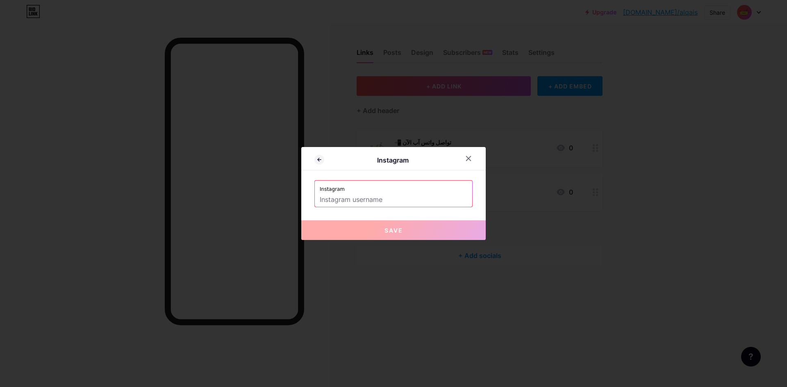
click at [368, 193] on input "text" at bounding box center [393, 200] width 147 height 14
drag, startPoint x: 345, startPoint y: 187, endPoint x: 333, endPoint y: 189, distance: 12.1
click at [333, 189] on label "Instagram" at bounding box center [393, 187] width 147 height 12
click at [329, 189] on label "Instagram" at bounding box center [393, 187] width 147 height 12
drag, startPoint x: 341, startPoint y: 187, endPoint x: 300, endPoint y: 189, distance: 41.0
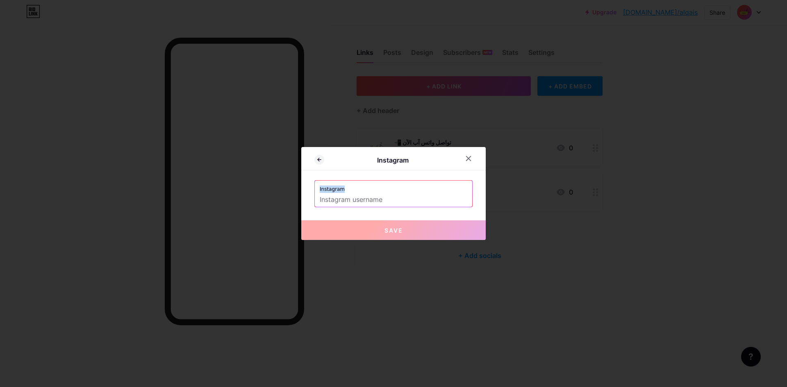
click at [301, 189] on div "Instagram Instagram Save" at bounding box center [393, 193] width 184 height 93
click at [345, 197] on input "text" at bounding box center [393, 200] width 147 height 14
paste input "https://www.instagram.com/qaisabusarhan"
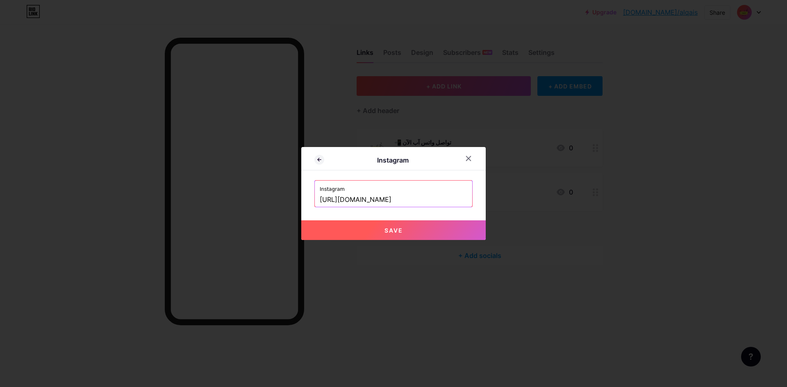
click at [376, 229] on button "Save" at bounding box center [393, 230] width 184 height 20
type input "https://instagram.com/https://www.instagram.com/qaisabusarhan"
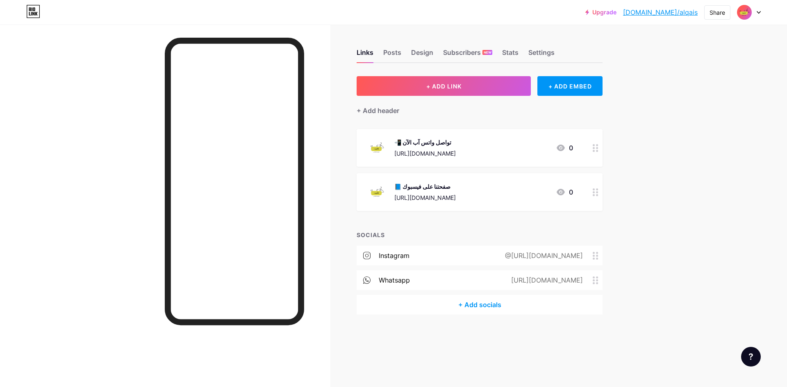
click at [472, 279] on div "whatsapp https://wa.me/00972" at bounding box center [479, 280] width 246 height 20
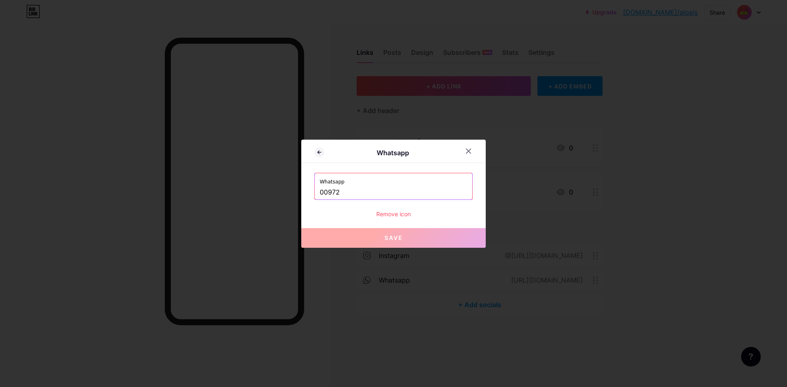
click at [372, 192] on input "00972" at bounding box center [393, 193] width 147 height 14
paste input "569129940"
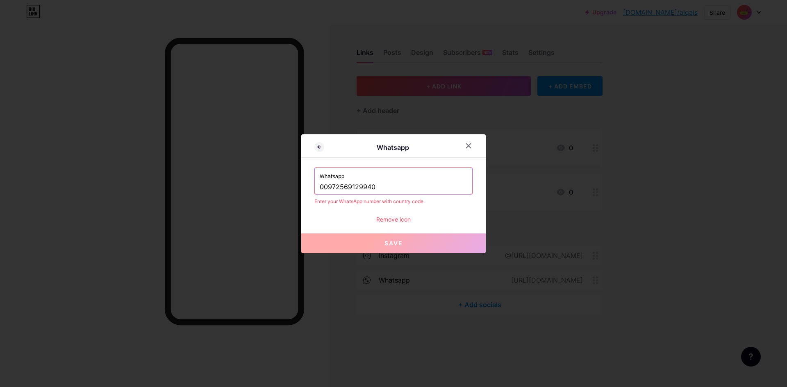
click at [344, 187] on input "00972569129940" at bounding box center [393, 187] width 147 height 14
drag, startPoint x: 335, startPoint y: 184, endPoint x: 288, endPoint y: 186, distance: 47.1
click at [288, 186] on div "Whatsapp Whatsapp 00972569129940 Enter your WhatsApp number with country code. …" at bounding box center [393, 193] width 787 height 387
click at [381, 184] on input "00972569129940" at bounding box center [393, 187] width 147 height 14
drag, startPoint x: 381, startPoint y: 183, endPoint x: 302, endPoint y: 186, distance: 79.1
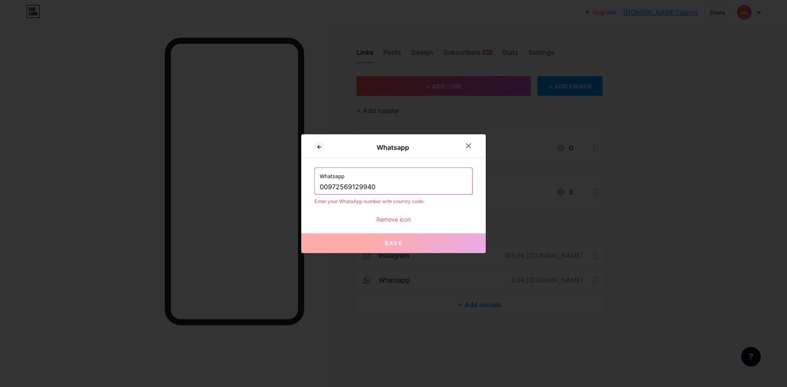
click at [302, 186] on div "Whatsapp Whatsapp 00972569129940 Enter your WhatsApp number with country code. …" at bounding box center [393, 193] width 184 height 119
paste input "text"
click at [320, 184] on input "569129940" at bounding box center [393, 187] width 147 height 14
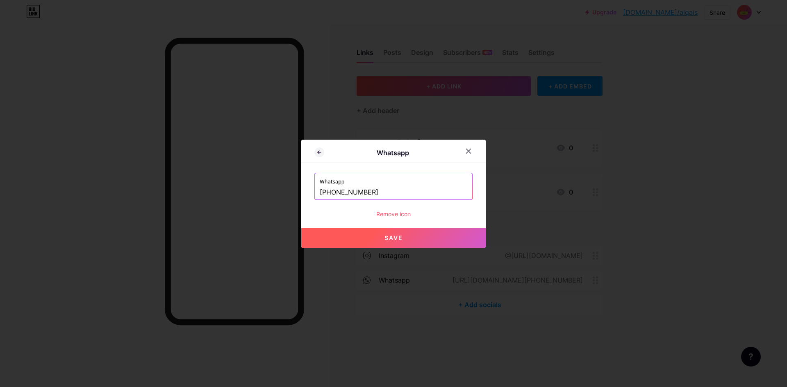
drag, startPoint x: 331, startPoint y: 195, endPoint x: 315, endPoint y: 195, distance: 16.4
click at [315, 195] on div "Whatsapp +972569129940" at bounding box center [393, 186] width 157 height 26
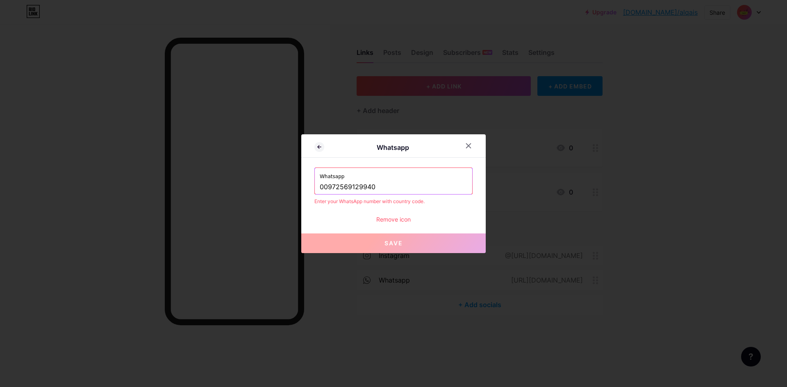
type input "00972569129940"
click at [400, 221] on div "Remove icon" at bounding box center [393, 219] width 158 height 9
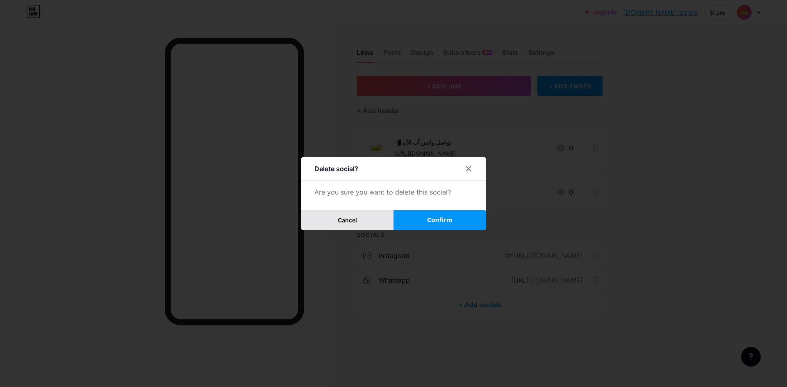
click at [358, 211] on button "Cancel" at bounding box center [347, 220] width 92 height 20
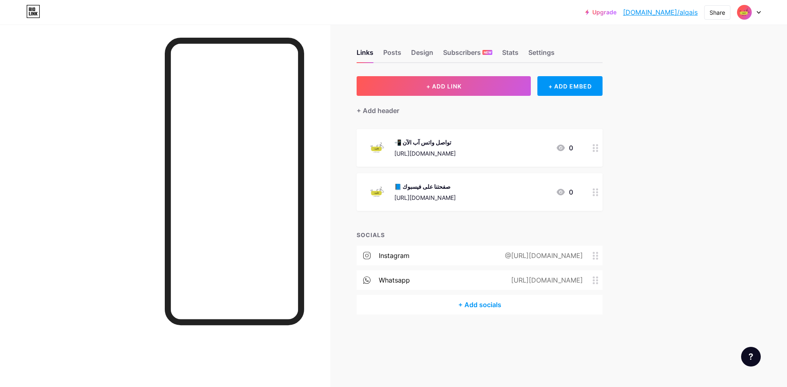
click at [433, 272] on div "whatsapp https://wa.me/00972569129940" at bounding box center [479, 280] width 246 height 20
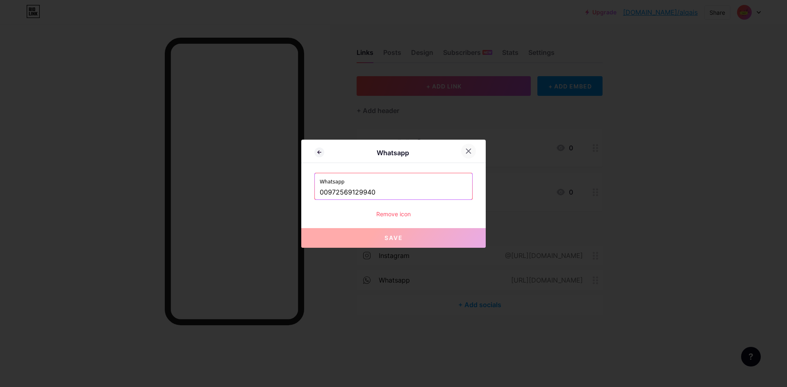
click at [469, 150] on div at bounding box center [468, 151] width 15 height 15
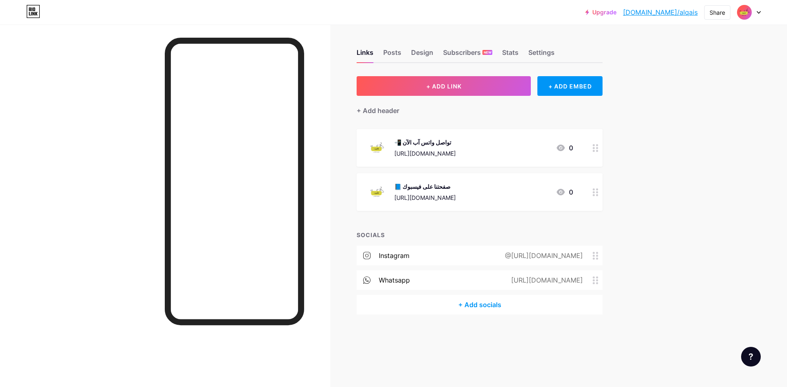
click at [414, 252] on div "instagram @https://www.instagram.com/qaisabusarhan" at bounding box center [479, 256] width 246 height 20
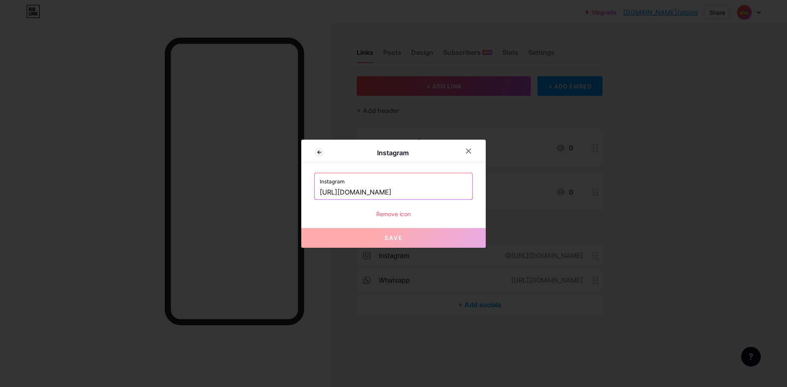
drag, startPoint x: 403, startPoint y: 192, endPoint x: 308, endPoint y: 187, distance: 95.6
click at [308, 187] on div "Instagram Instagram https://www.instagram.com/qaisabusarhan Remove icon Save" at bounding box center [393, 194] width 184 height 108
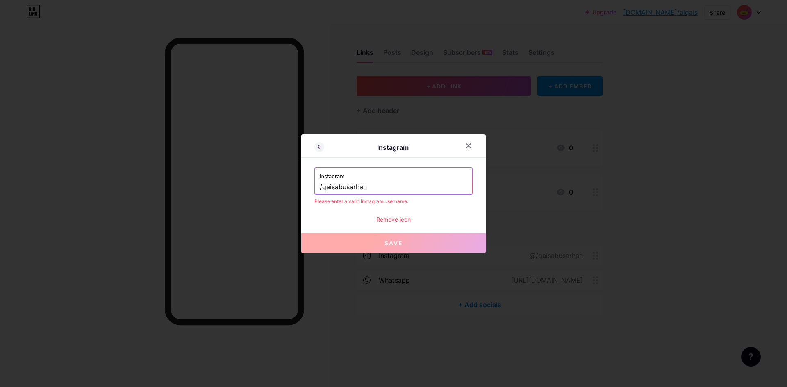
click at [316, 188] on div "Instagram /qaisabusarhan" at bounding box center [393, 181] width 157 height 26
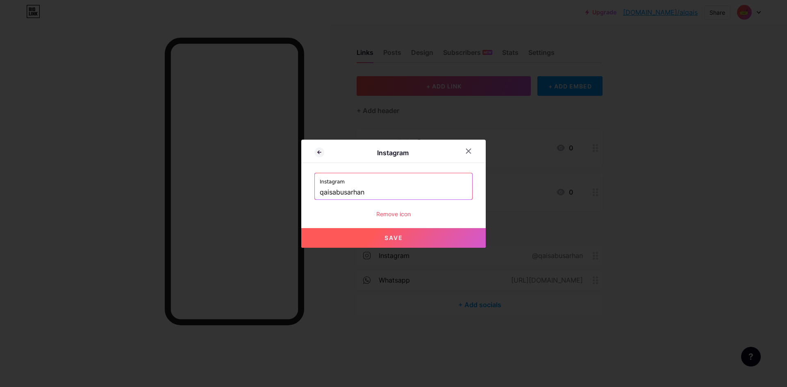
click at [377, 236] on button "Save" at bounding box center [393, 238] width 184 height 20
type input "https://instagram.com/qaisabusarhan"
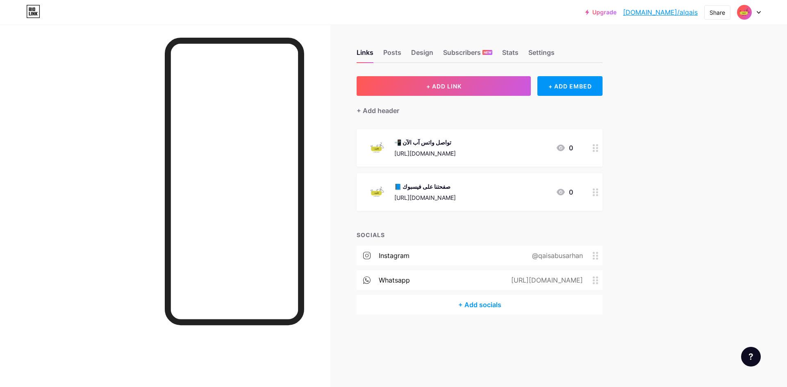
click at [467, 307] on div "+ Add socials" at bounding box center [479, 305] width 246 height 20
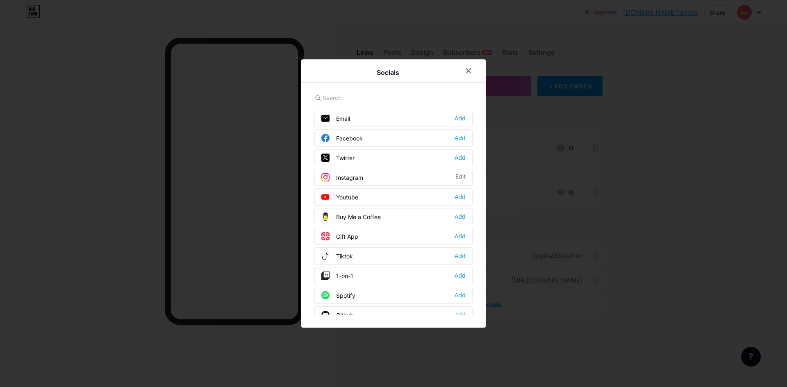
click at [374, 139] on div "Facebook Add" at bounding box center [393, 137] width 158 height 17
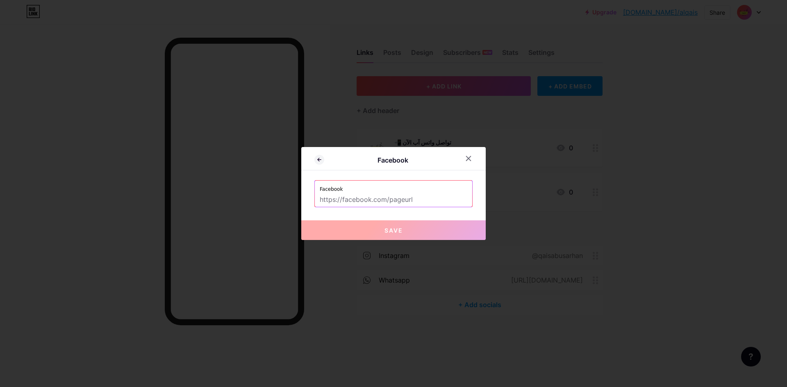
click at [367, 196] on input "text" at bounding box center [393, 200] width 147 height 14
paste input "https://www.facebook.com/profile.php?id=61576731296952"
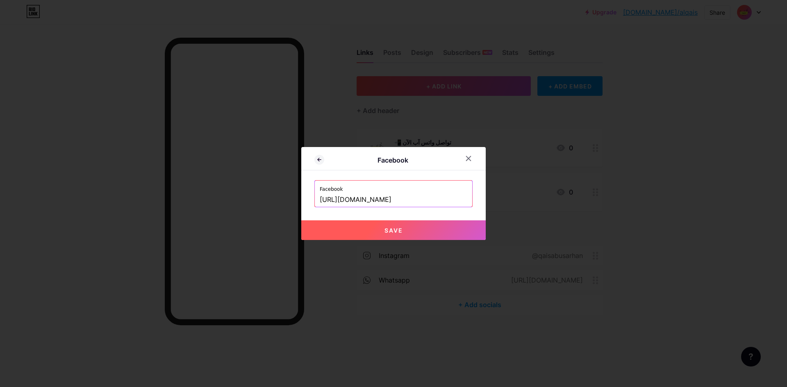
type input "https://www.facebook.com/profile.php?id=61576731296952"
click at [401, 227] on button "Save" at bounding box center [393, 230] width 184 height 20
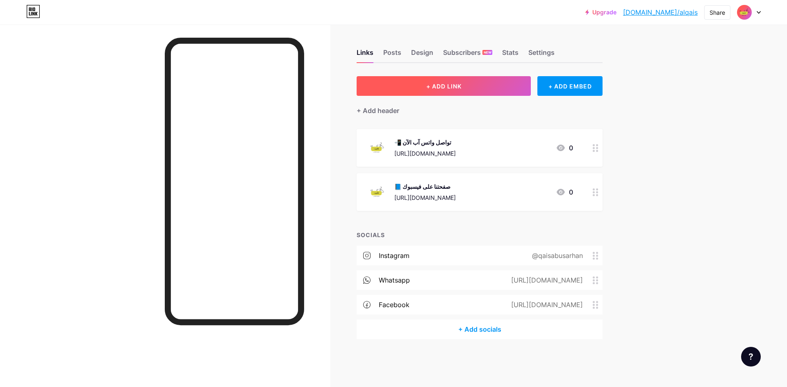
click at [442, 80] on button "+ ADD LINK" at bounding box center [443, 86] width 174 height 20
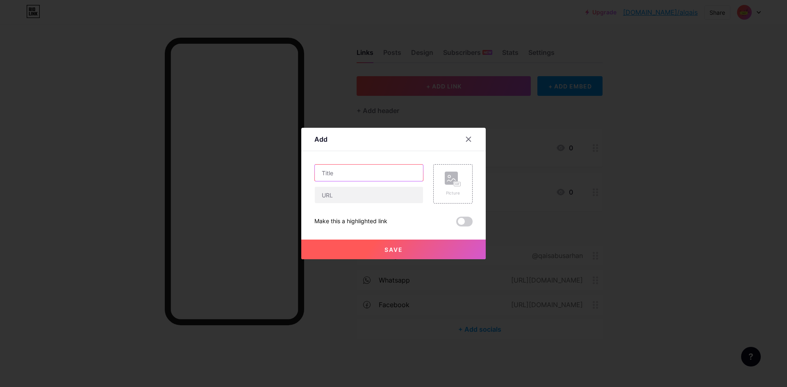
click at [345, 175] on input "text" at bounding box center [369, 173] width 108 height 16
type input "صفحتنا على انستا"
click at [338, 191] on input "text" at bounding box center [369, 195] width 108 height 16
paste input "https://www.instagram.com/qaisabusarhan"
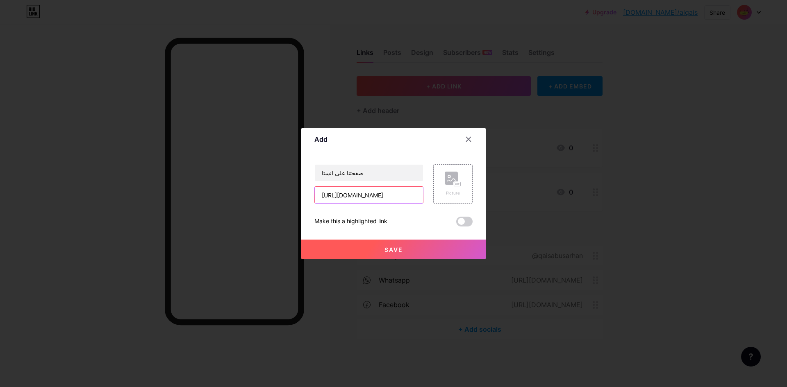
type input "https://www.instagram.com/qaisabusarhan"
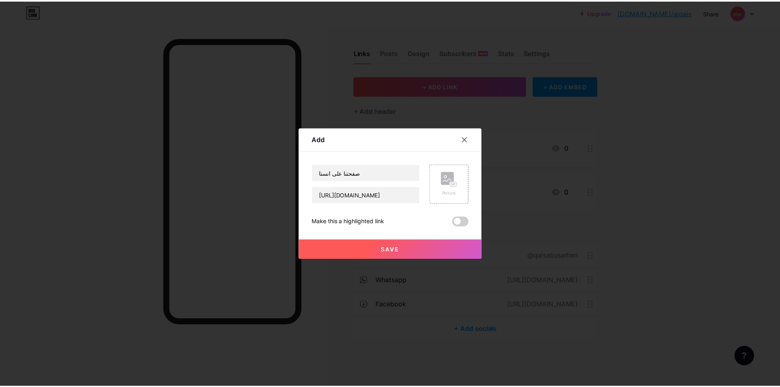
scroll to position [0, 0]
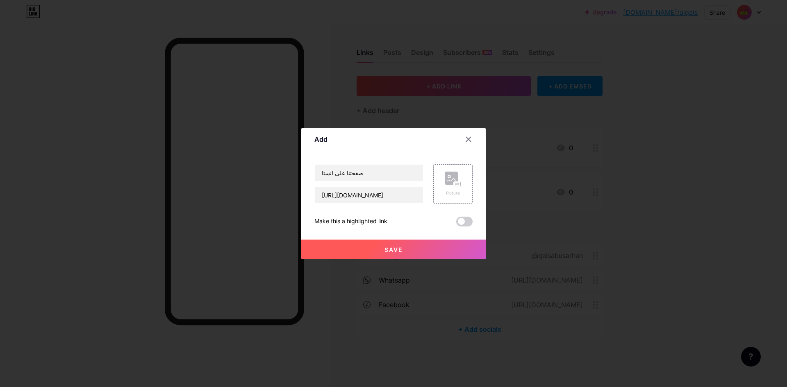
click at [349, 245] on button "Save" at bounding box center [393, 250] width 184 height 20
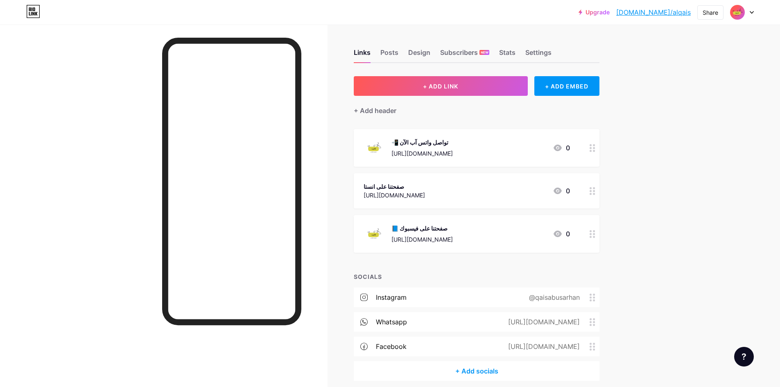
click at [401, 186] on div "صفحتنا على انستا" at bounding box center [394, 186] width 61 height 9
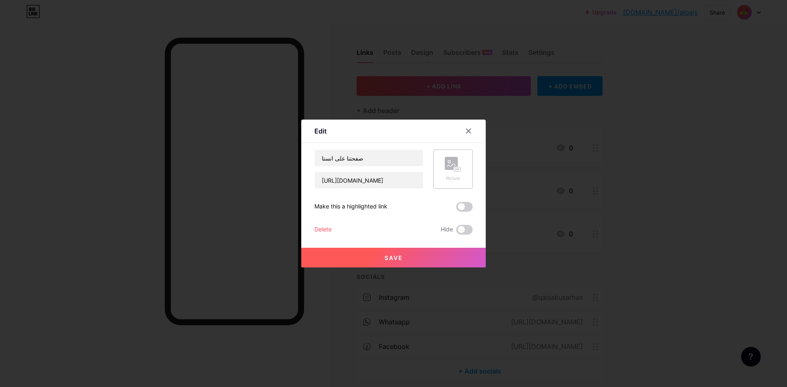
click at [454, 171] on rect at bounding box center [457, 170] width 7 height 4
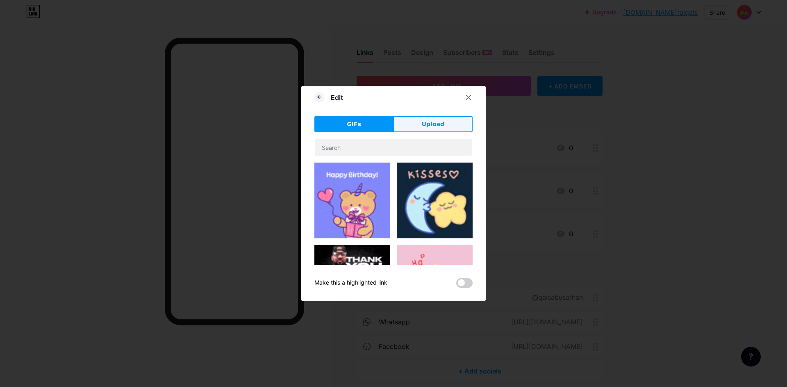
click at [424, 123] on span "Upload" at bounding box center [433, 124] width 23 height 9
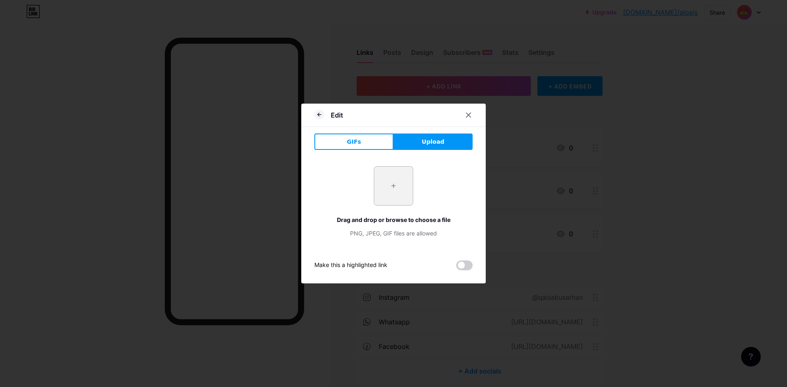
click at [393, 179] on input "file" at bounding box center [393, 186] width 39 height 39
type input "C:\fakepath\شعار وردي و اسود لمتجر ملابس.png"
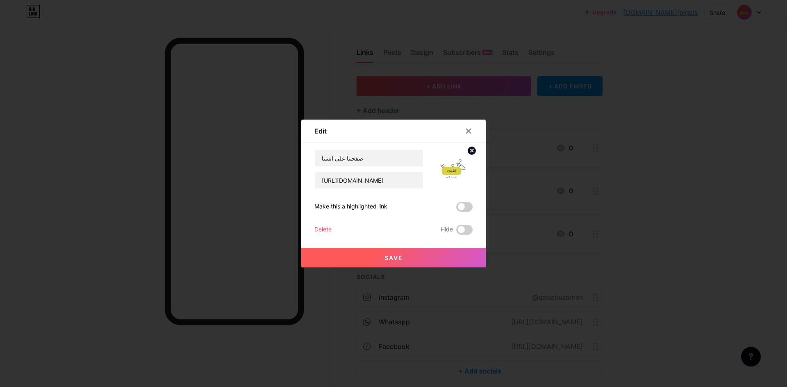
click at [387, 261] on button "Save" at bounding box center [393, 258] width 184 height 20
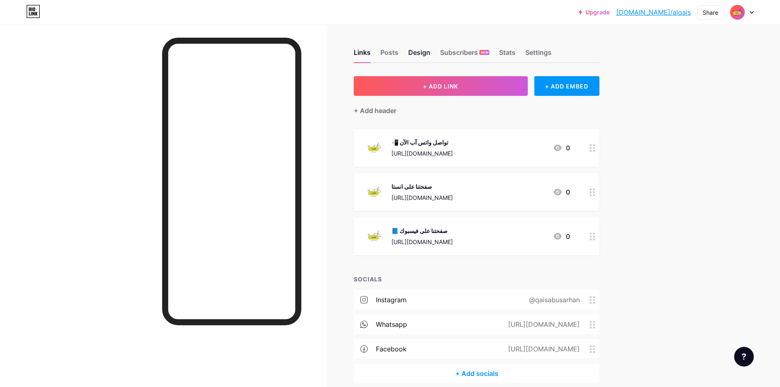
click at [419, 52] on div "Design" at bounding box center [419, 55] width 22 height 15
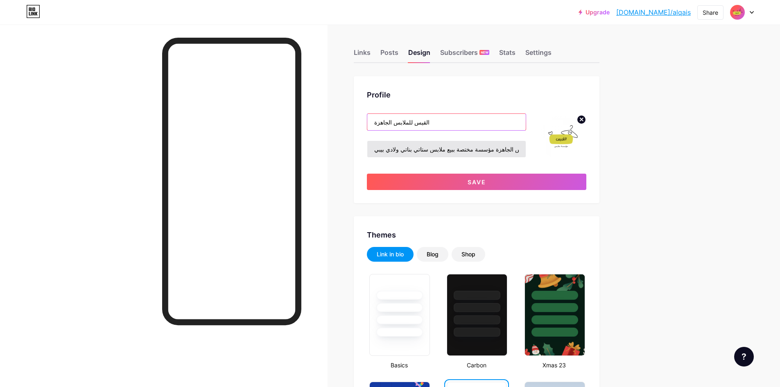
type input "القيس للملابس الجاهزة"
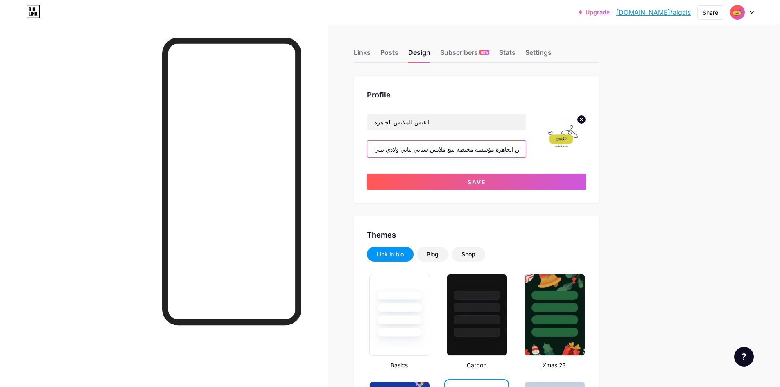
click at [524, 151] on input "القيس للملابس الجاهزة مؤسسة مختصة ببيع ملابس ستاتي بناتي ولادي بيبي" at bounding box center [446, 149] width 159 height 16
drag, startPoint x: 388, startPoint y: 146, endPoint x: 350, endPoint y: 144, distance: 37.7
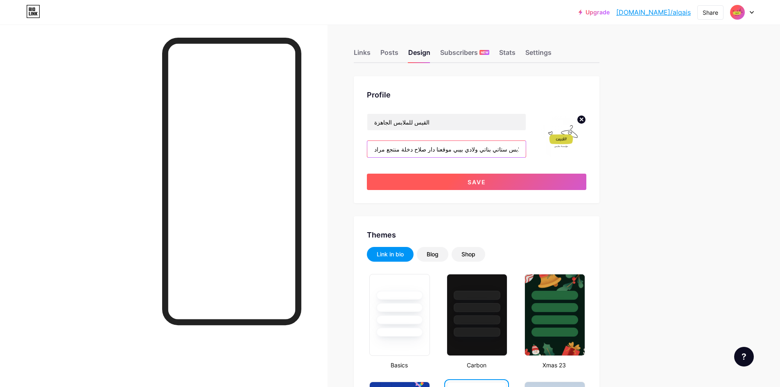
type input "القيس للملابس الجاهزة مؤسسة مختصة ببيع ملابس ستاتي بناتي ولادي بيبي موقعنا دار …"
click at [386, 175] on button "Save" at bounding box center [477, 182] width 220 height 16
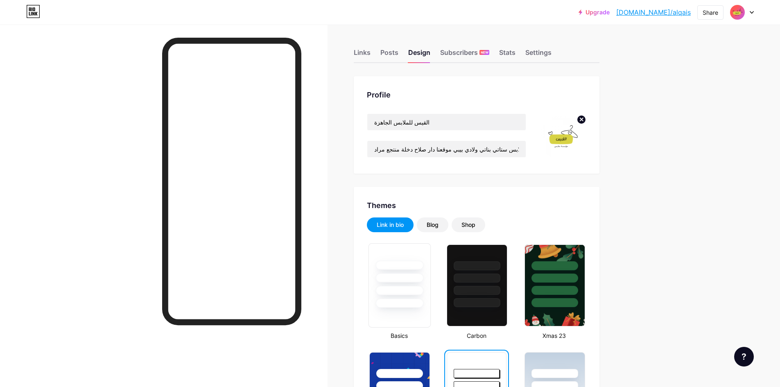
click at [410, 290] on div at bounding box center [400, 290] width 48 height 9
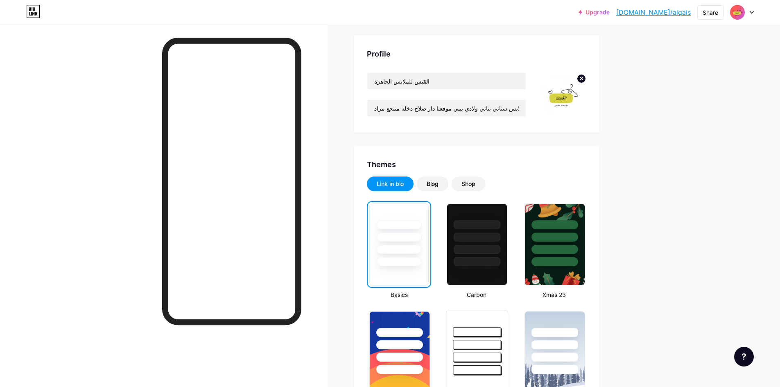
scroll to position [123, 0]
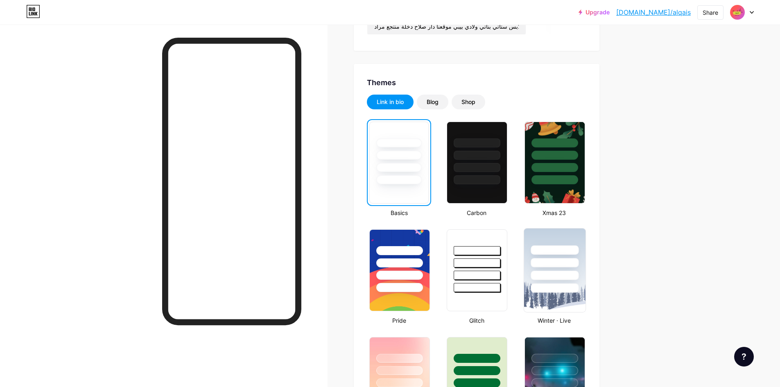
click at [558, 289] on div at bounding box center [555, 287] width 48 height 9
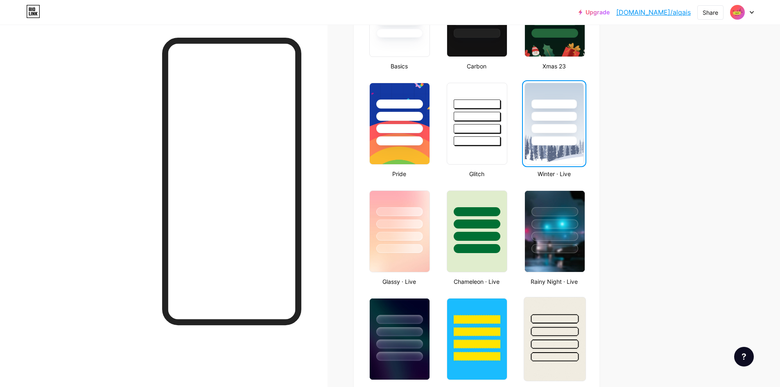
scroll to position [267, 0]
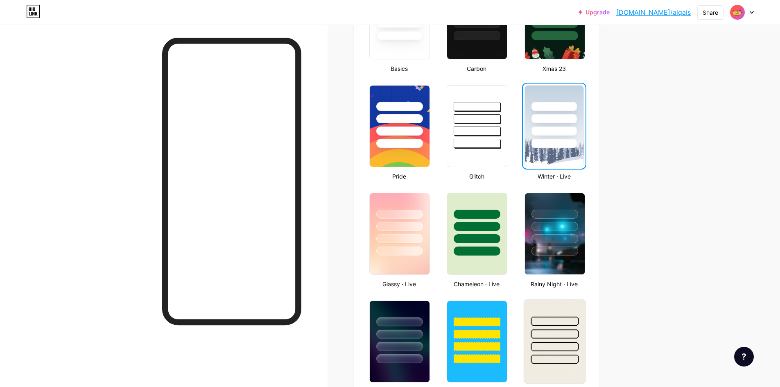
click at [547, 225] on div at bounding box center [555, 226] width 47 height 9
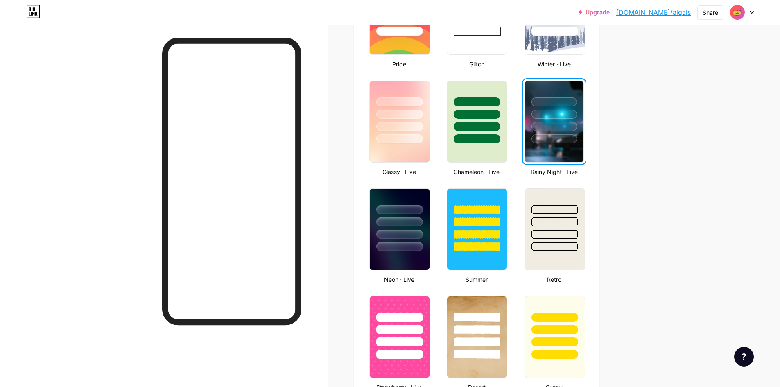
scroll to position [390, 0]
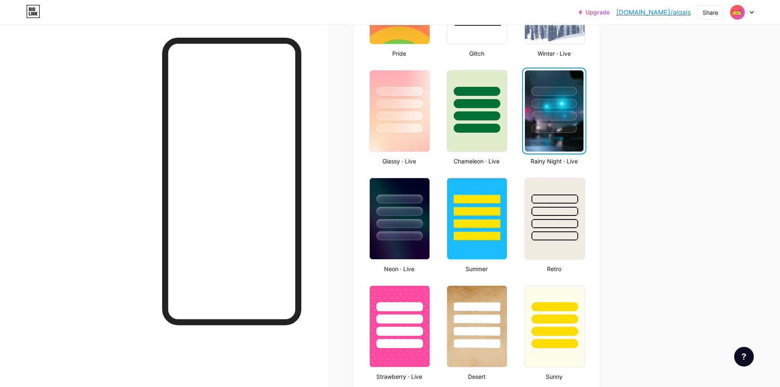
click at [514, 236] on div "Basics Carbon Xmas 23 Pride Glitch Winter · Live Glassy · Live Chameleon · Live…" at bounding box center [477, 278] width 220 height 852
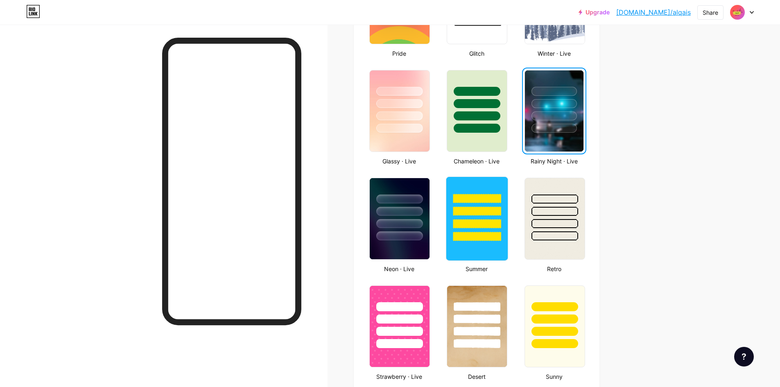
click at [503, 230] on div at bounding box center [477, 209] width 61 height 64
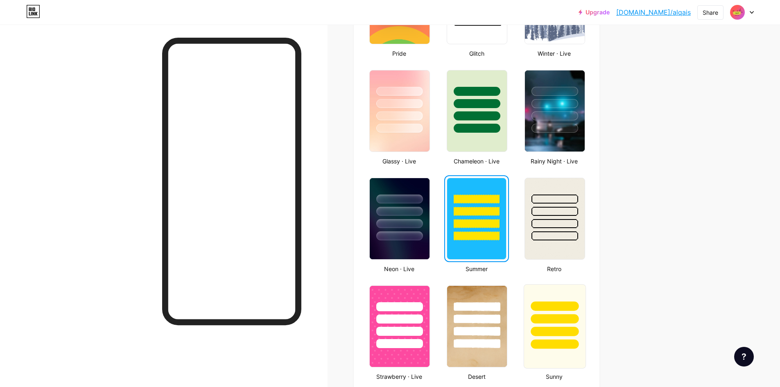
click at [545, 302] on div at bounding box center [555, 306] width 48 height 9
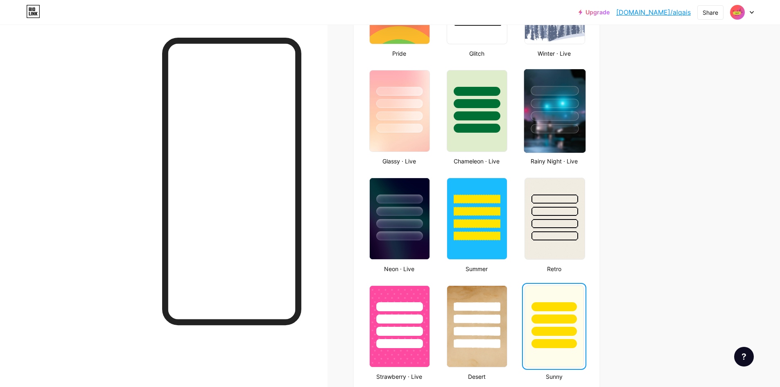
click at [544, 128] on div at bounding box center [555, 128] width 48 height 9
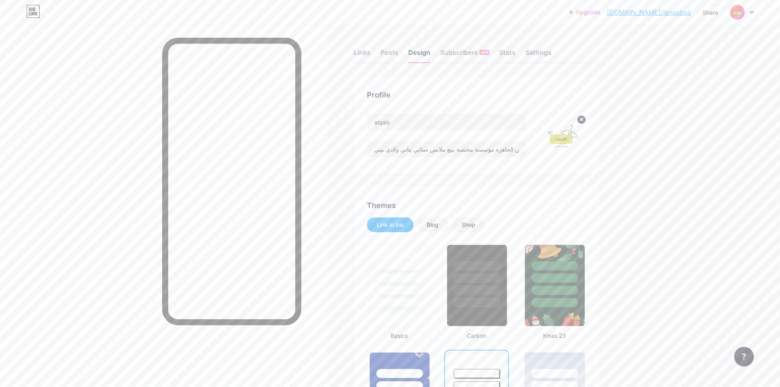
scroll to position [21, 0]
